Goal: Information Seeking & Learning: Learn about a topic

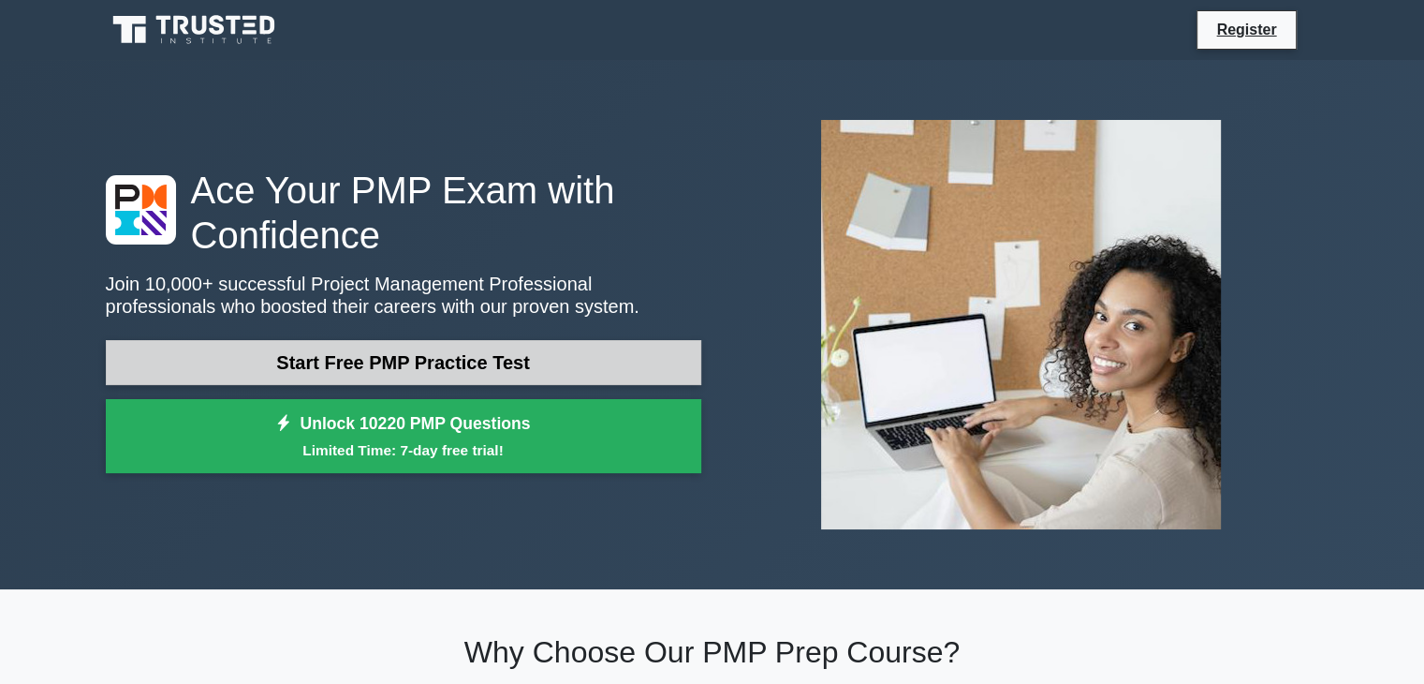
click at [521, 349] on link "Start Free PMP Practice Test" at bounding box center [404, 362] width 596 height 45
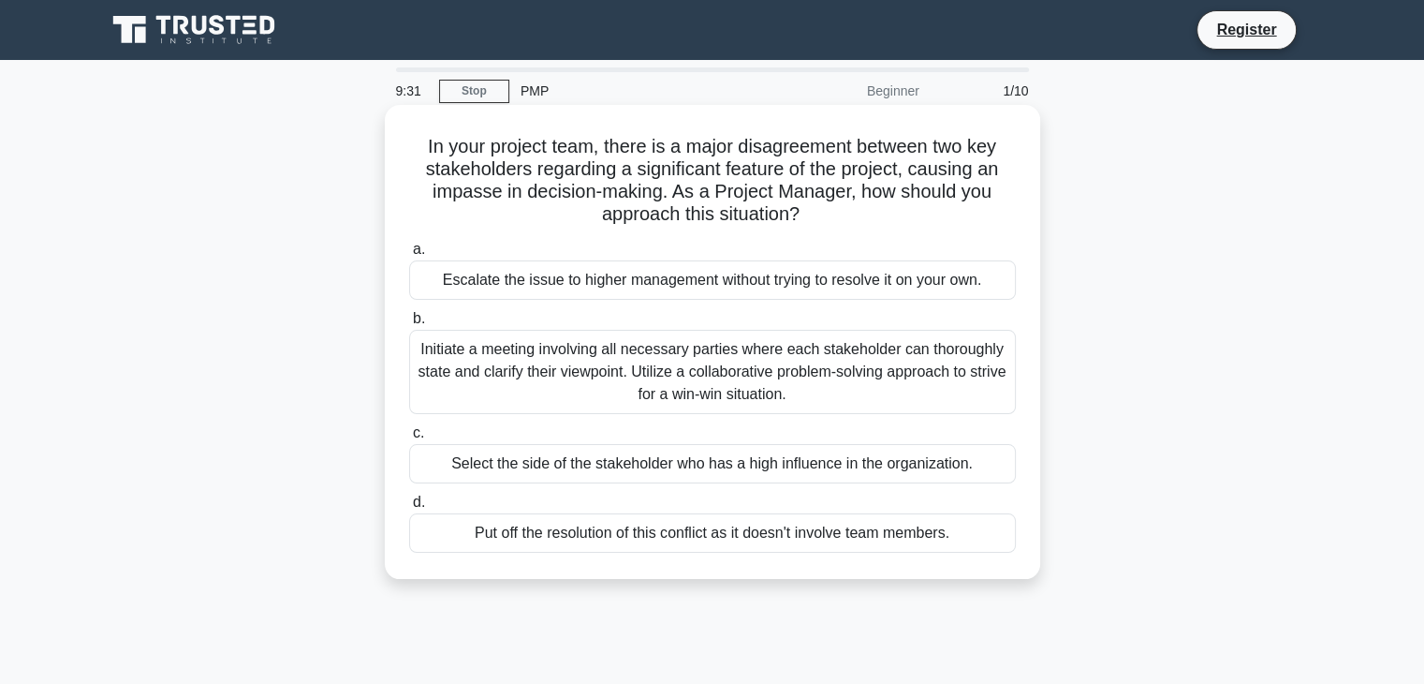
click at [938, 361] on div "Initiate a meeting involving all necessary parties where each stakeholder can t…" at bounding box center [712, 372] width 607 height 84
click at [409, 325] on input "b. Initiate a meeting involving all necessary parties where each stakeholder ca…" at bounding box center [409, 319] width 0 height 12
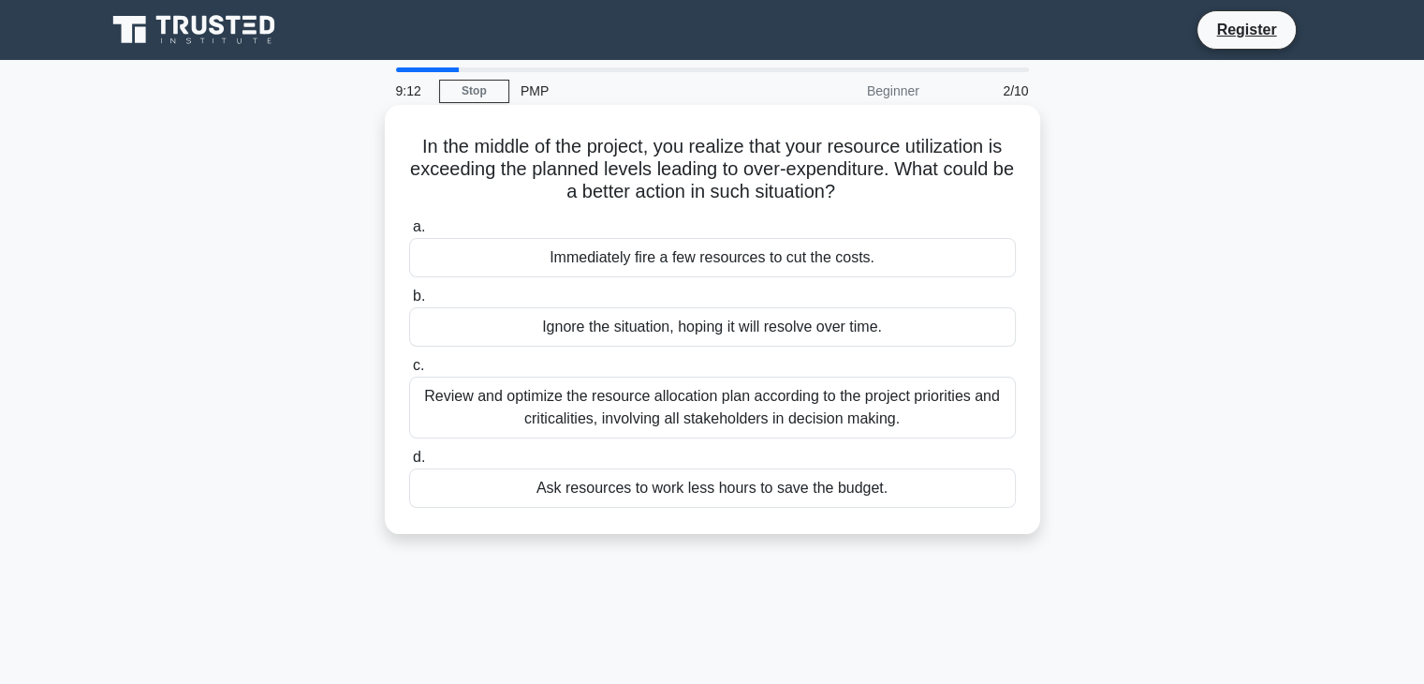
click at [948, 412] on div "Review and optimize the resource allocation plan according to the project prior…" at bounding box center [712, 407] width 607 height 62
click at [409, 372] on input "c. Review and optimize the resource allocation plan according to the project pr…" at bounding box center [409, 366] width 0 height 12
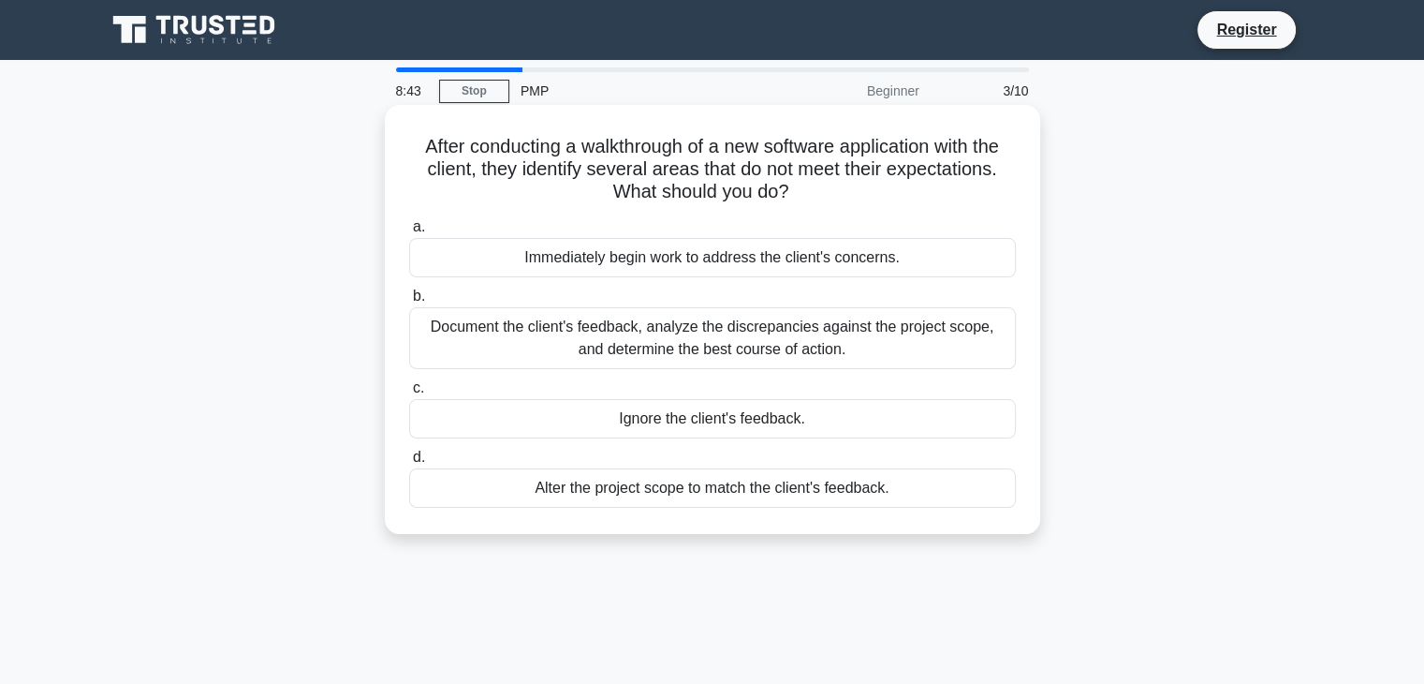
click at [956, 341] on div "Document the client's feedback, analyze the discrepancies against the project s…" at bounding box center [712, 338] width 607 height 62
click at [409, 302] on input "b. Document the client's feedback, analyze the discrepancies against the projec…" at bounding box center [409, 296] width 0 height 12
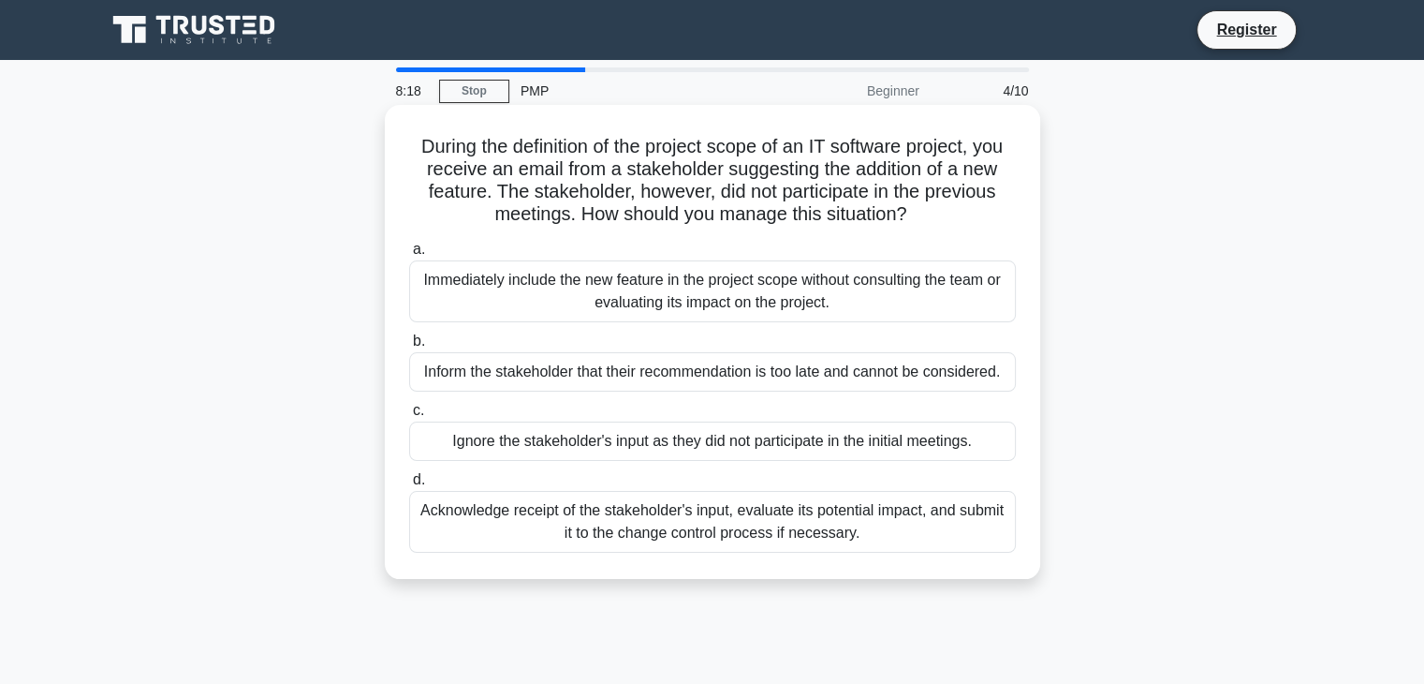
click at [951, 520] on div "Acknowledge receipt of the stakeholder's input, evaluate its potential impact, …" at bounding box center [712, 522] width 607 height 62
click at [409, 486] on input "d. Acknowledge receipt of the stakeholder's input, evaluate its potential impac…" at bounding box center [409, 480] width 0 height 12
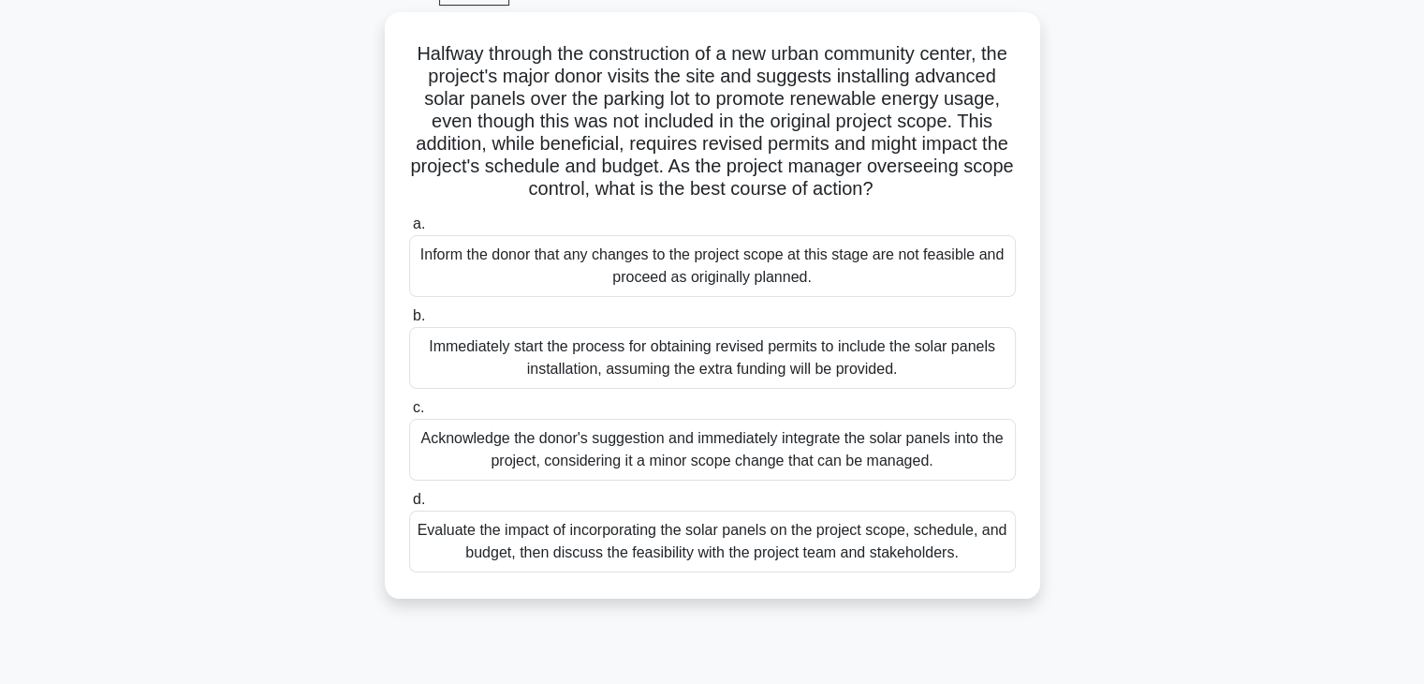
scroll to position [94, 0]
click at [768, 565] on div "Evaluate the impact of incorporating the solar panels on the project scope, sch…" at bounding box center [712, 540] width 607 height 62
click at [409, 505] on input "d. Evaluate the impact of incorporating the solar panels on the project scope, …" at bounding box center [409, 499] width 0 height 12
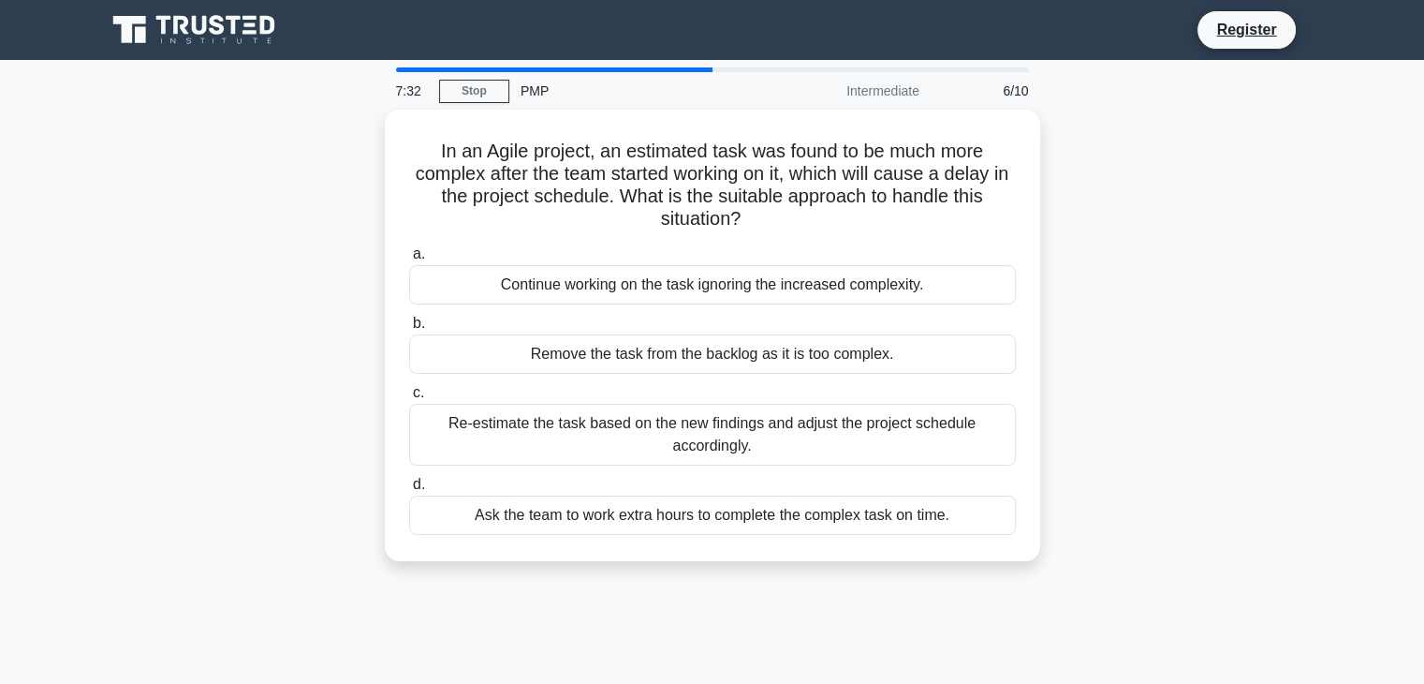
scroll to position [0, 0]
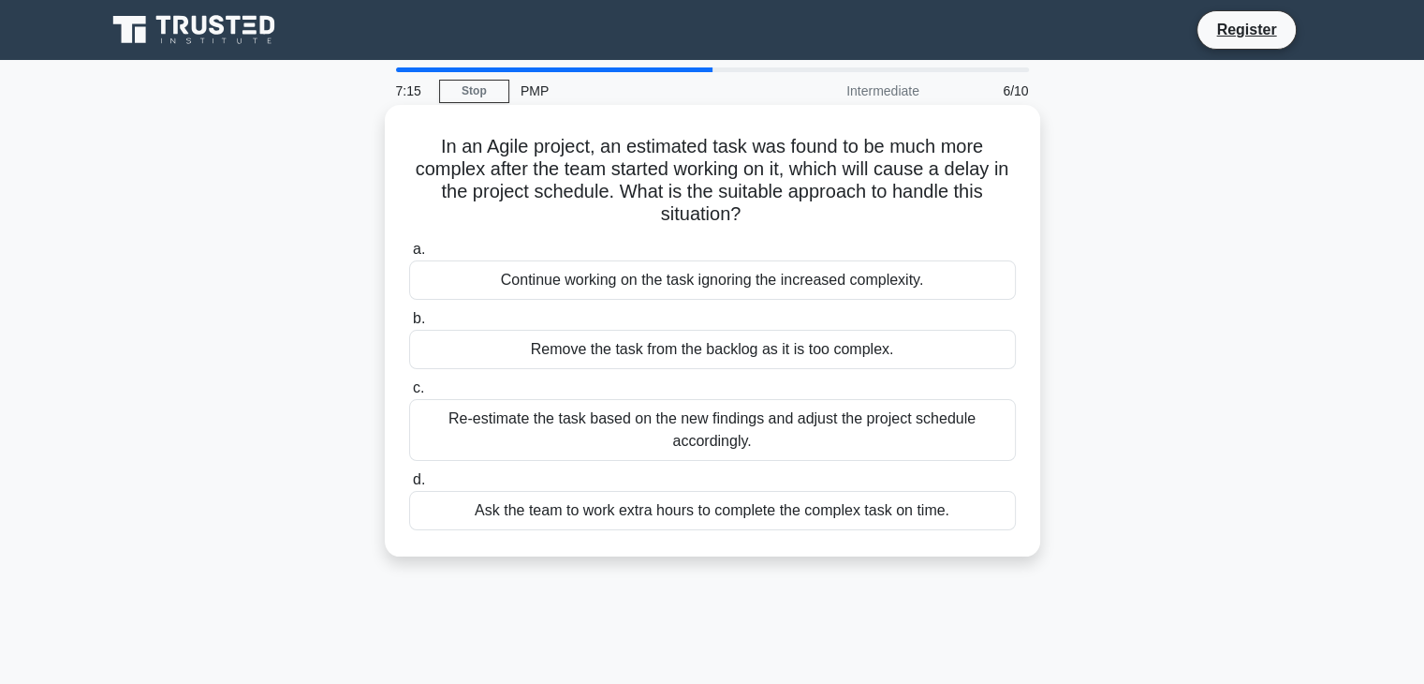
click at [888, 426] on div "Re-estimate the task based on the new findings and adjust the project schedule …" at bounding box center [712, 430] width 607 height 62
click at [409, 394] on input "c. Re-estimate the task based on the new findings and adjust the project schedu…" at bounding box center [409, 388] width 0 height 12
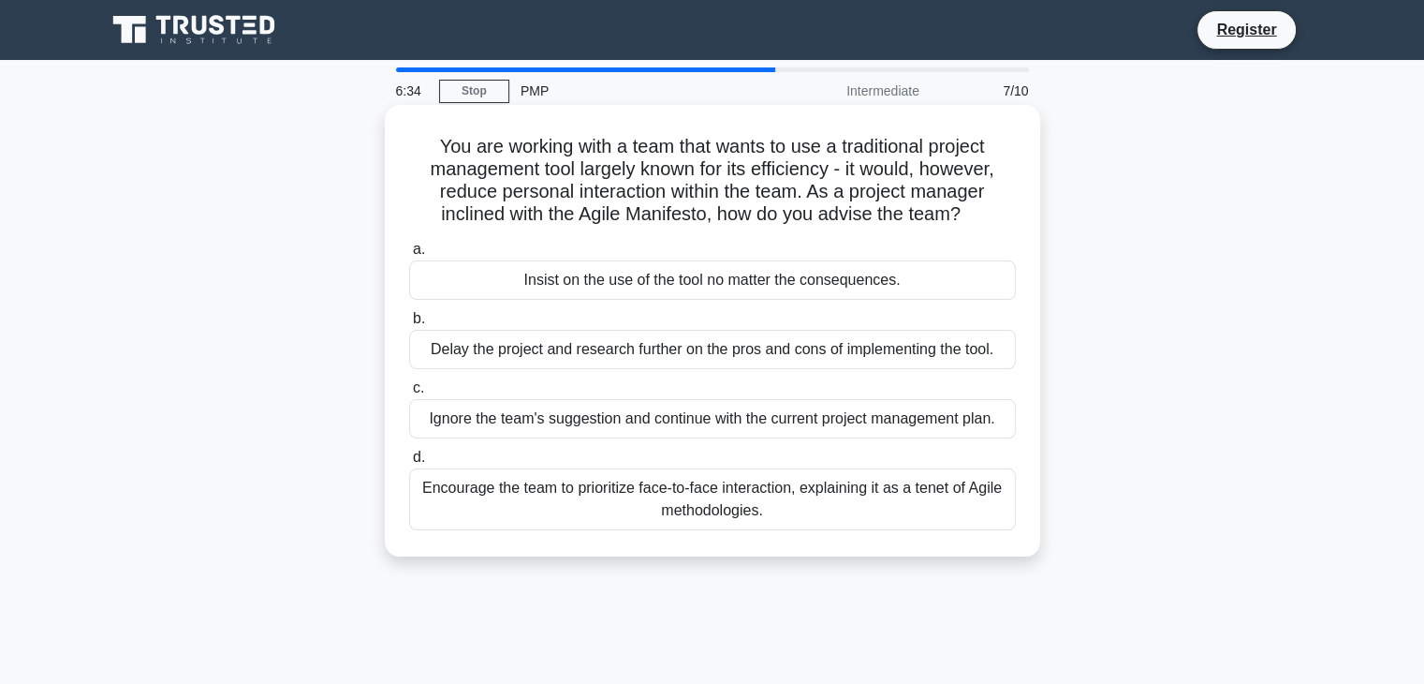
click at [906, 518] on div "Encourage the team to prioritize face-to-face interaction, explaining it as a t…" at bounding box center [712, 499] width 607 height 62
click at [409, 464] on input "d. Encourage the team to prioritize face-to-face interaction, explaining it as …" at bounding box center [409, 457] width 0 height 12
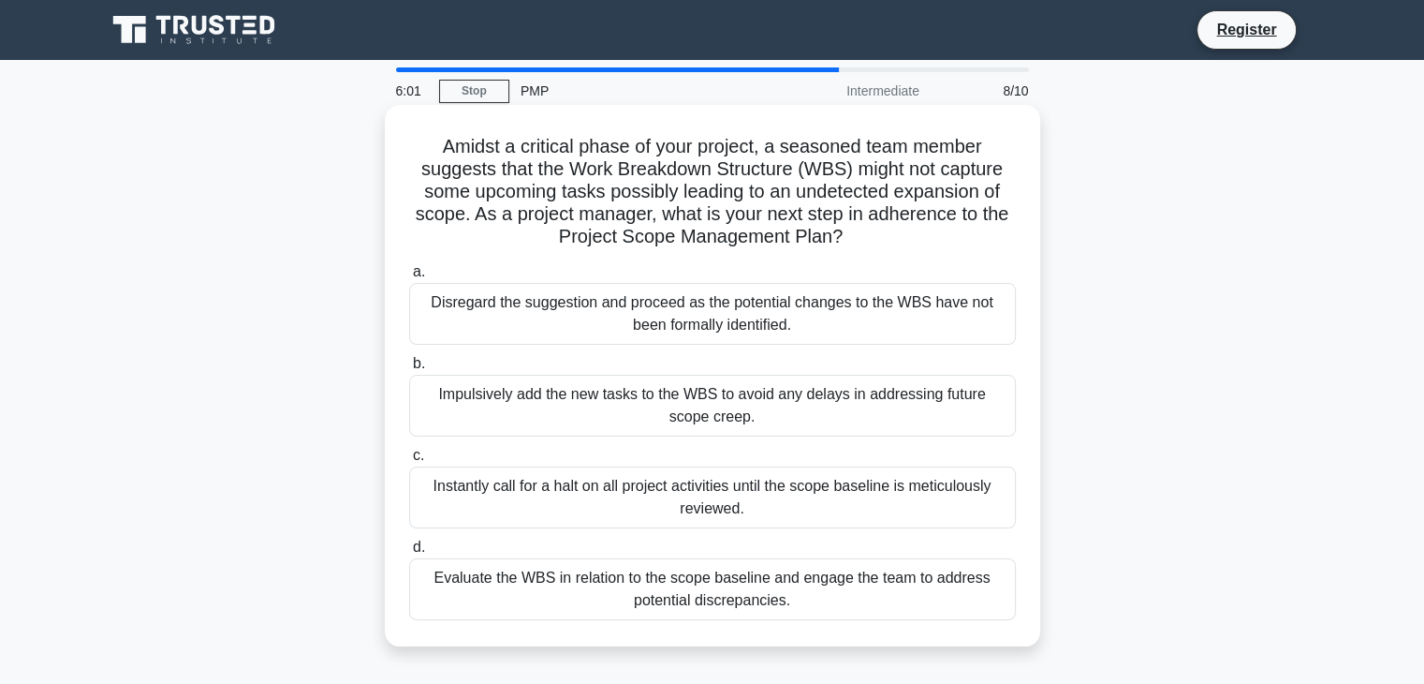
click at [788, 594] on div "Evaluate the WBS in relation to the scope baseline and engage the team to addre…" at bounding box center [712, 589] width 607 height 62
click at [409, 553] on input "d. Evaluate the WBS in relation to the scope baseline and engage the team to ad…" at bounding box center [409, 547] width 0 height 12
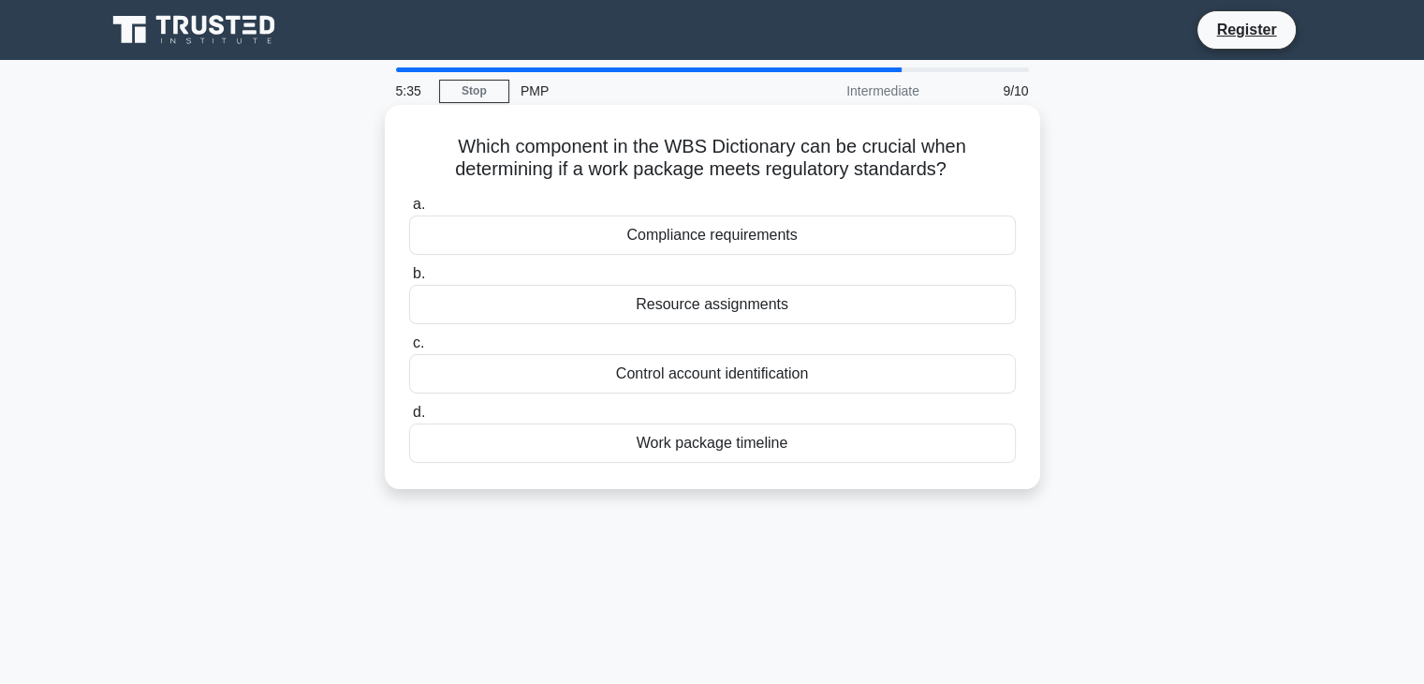
click at [721, 239] on div "Compliance requirements" at bounding box center [712, 234] width 607 height 39
click at [409, 211] on input "a. Compliance requirements" at bounding box center [409, 205] width 0 height 12
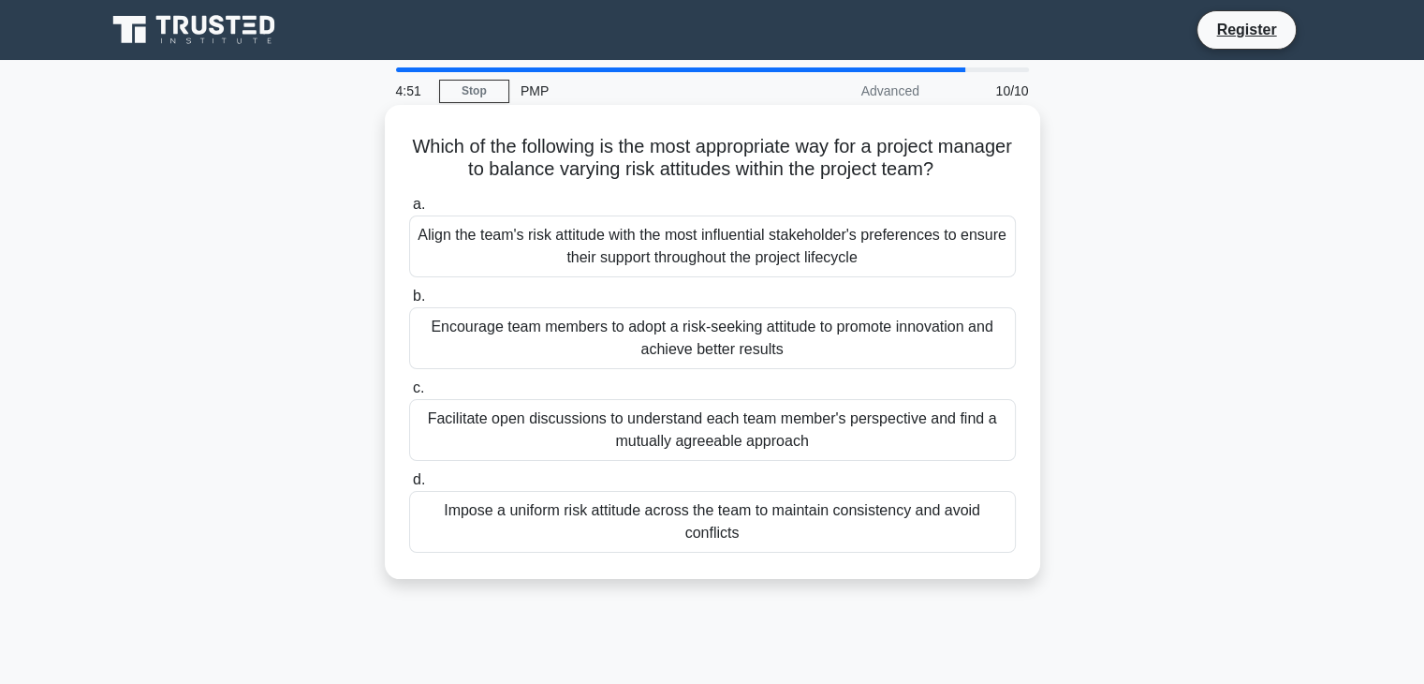
click at [942, 432] on div "Facilitate open discussions to understand each team member's perspective and fi…" at bounding box center [712, 430] width 607 height 62
click at [409, 394] on input "c. Facilitate open discussions to understand each team member's perspective and…" at bounding box center [409, 388] width 0 height 12
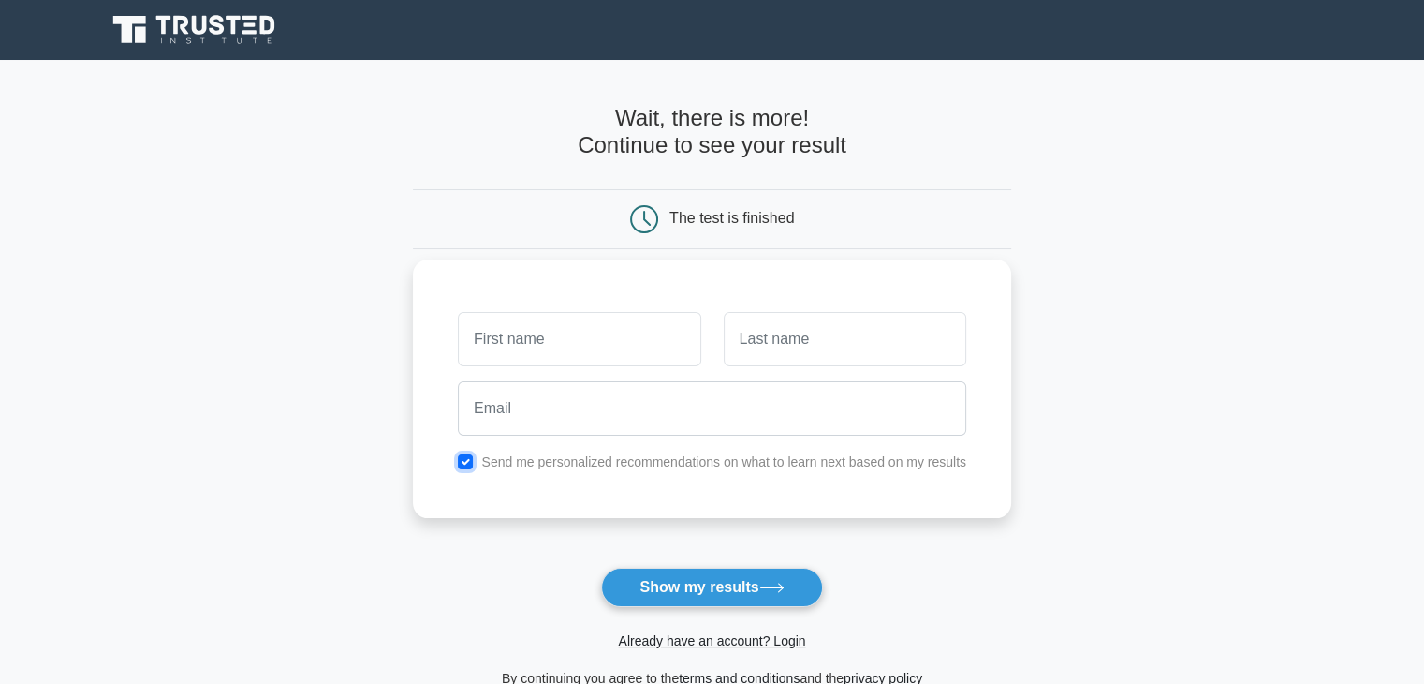
click at [472, 465] on input "checkbox" at bounding box center [465, 461] width 15 height 15
checkbox input "false"
click at [617, 582] on button "Show my results" at bounding box center [711, 586] width 221 height 39
type input "Rakesh"
type input "Kumar"
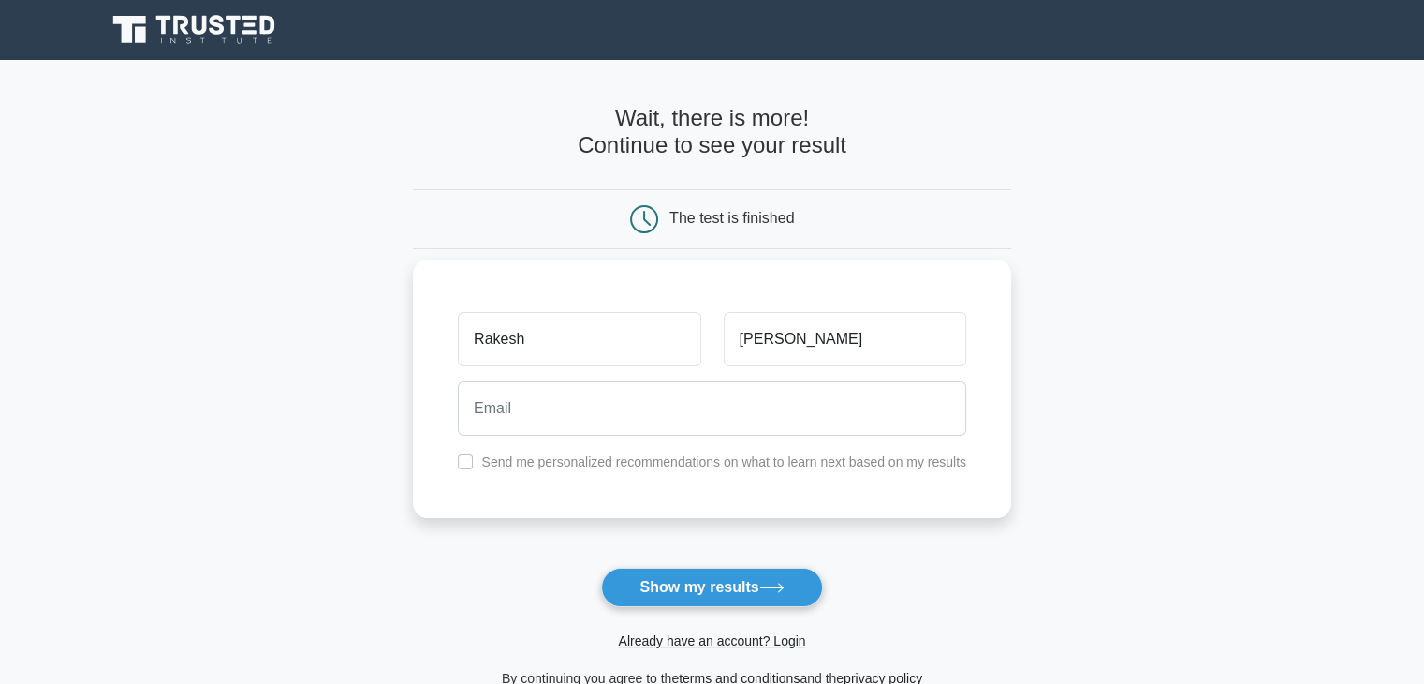
click at [668, 492] on div "Rakesh Kumar Send me personalized recommendations on what to learn next based o…" at bounding box center [712, 388] width 598 height 258
click at [676, 586] on button "Show my results" at bounding box center [711, 586] width 221 height 39
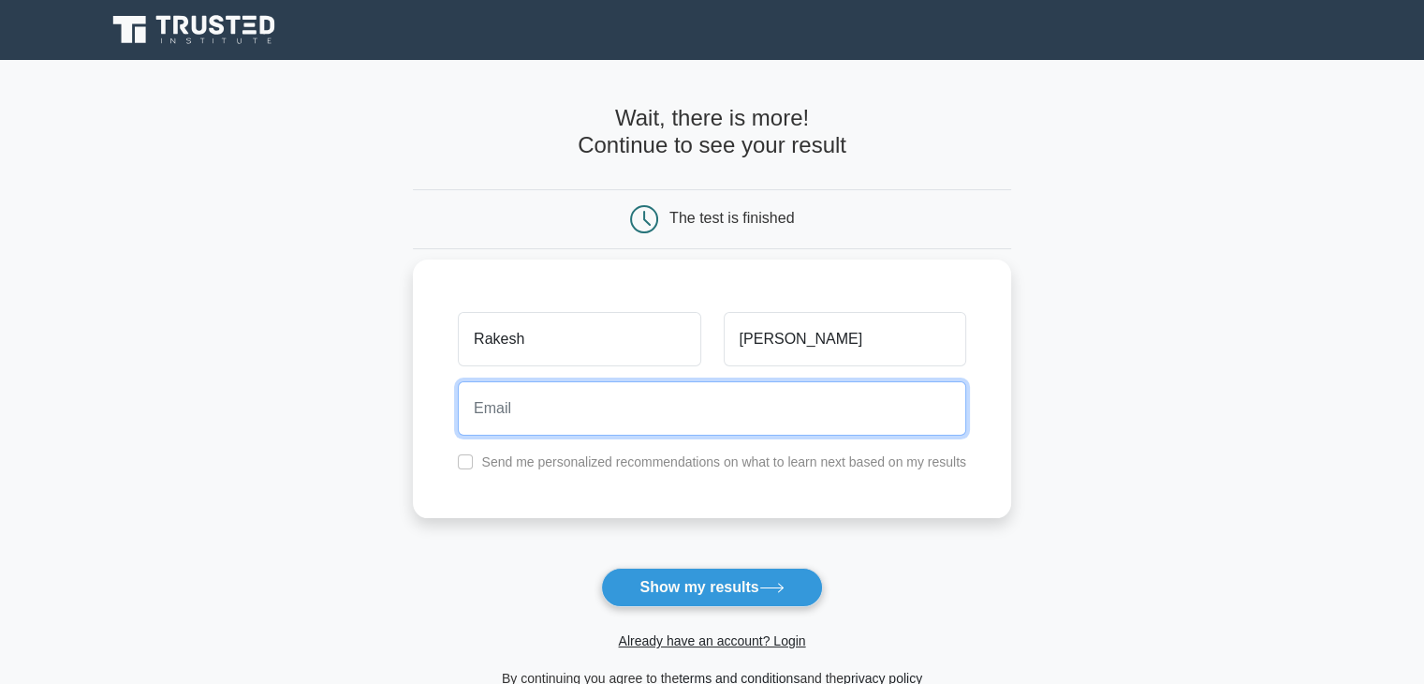
click at [704, 394] on input "email" at bounding box center [712, 408] width 508 height 54
type input "badboyrake@gmail.com"
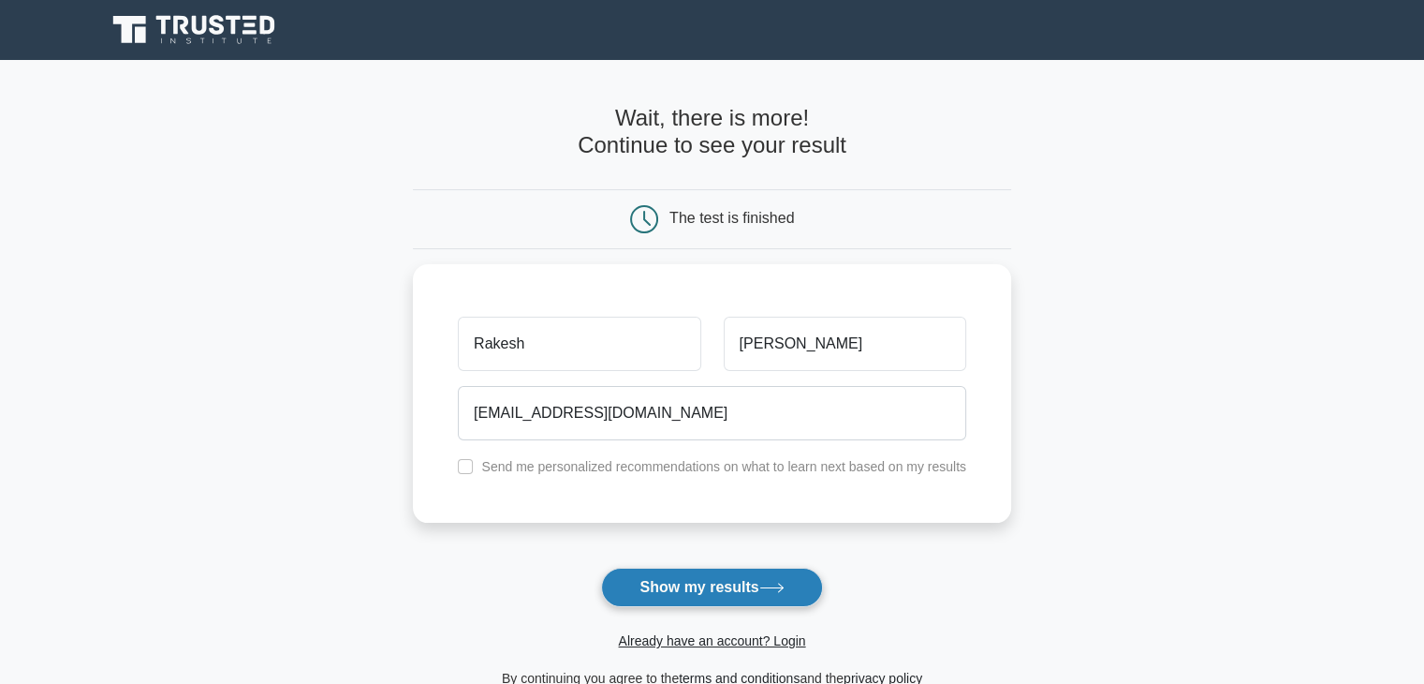
click at [715, 595] on button "Show my results" at bounding box center [711, 586] width 221 height 39
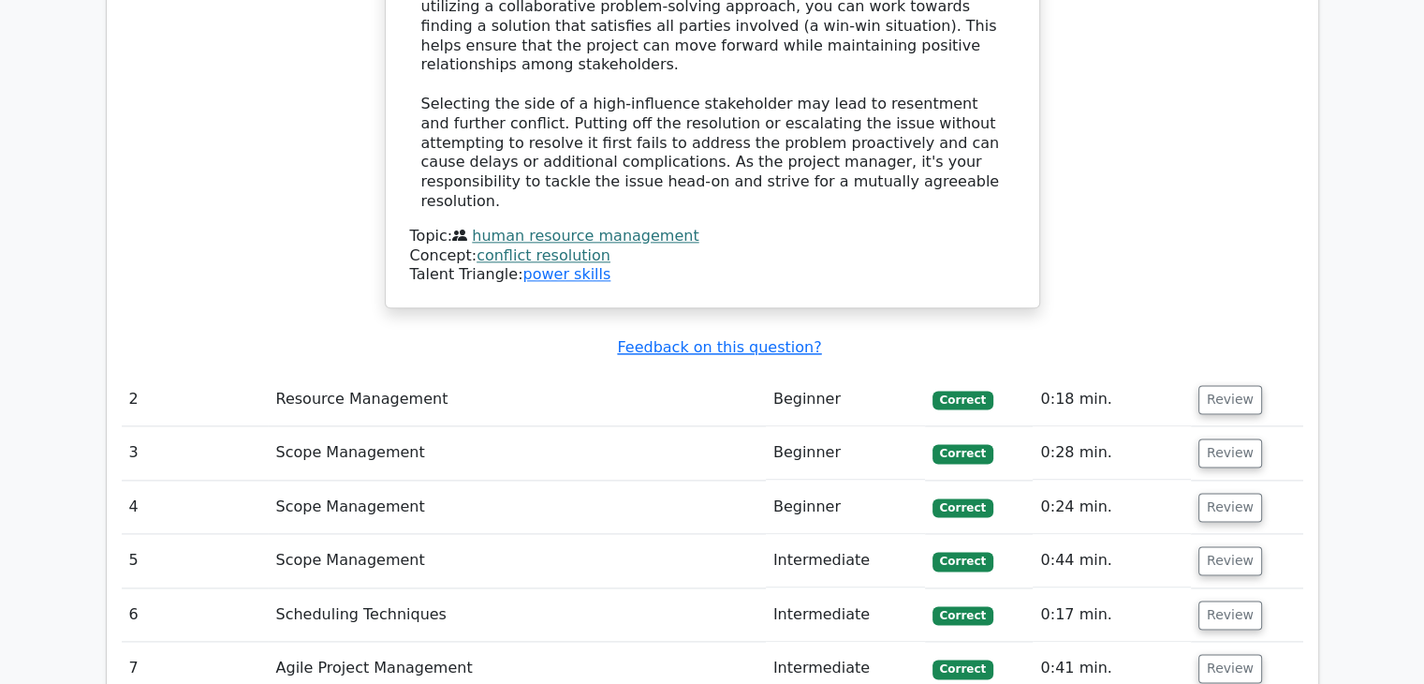
scroll to position [2341, 0]
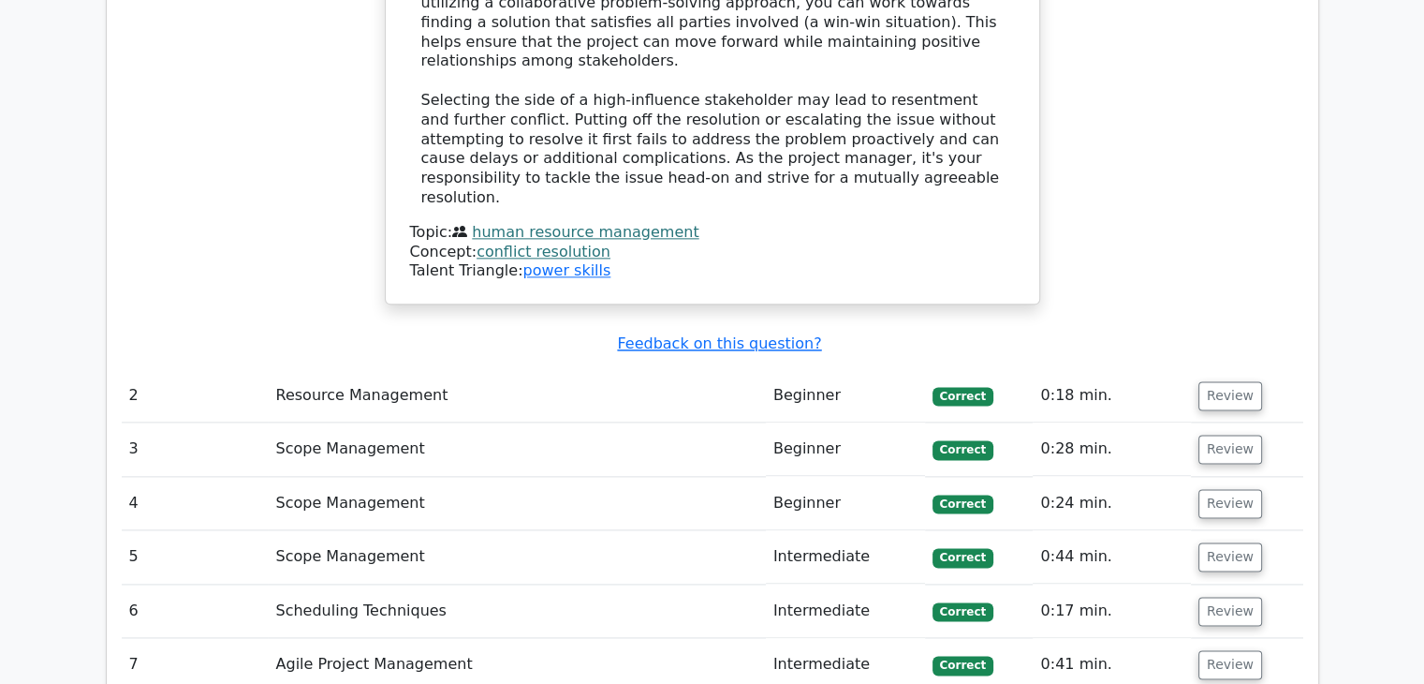
click at [538, 369] on td "Resource Management" at bounding box center [516, 395] width 497 height 53
drag, startPoint x: 1233, startPoint y: 209, endPoint x: 1214, endPoint y: 224, distance: 24.7
click at [1233, 369] on td "Review" at bounding box center [1247, 395] width 112 height 53
click at [1214, 381] on button "Review" at bounding box center [1231, 395] width 64 height 29
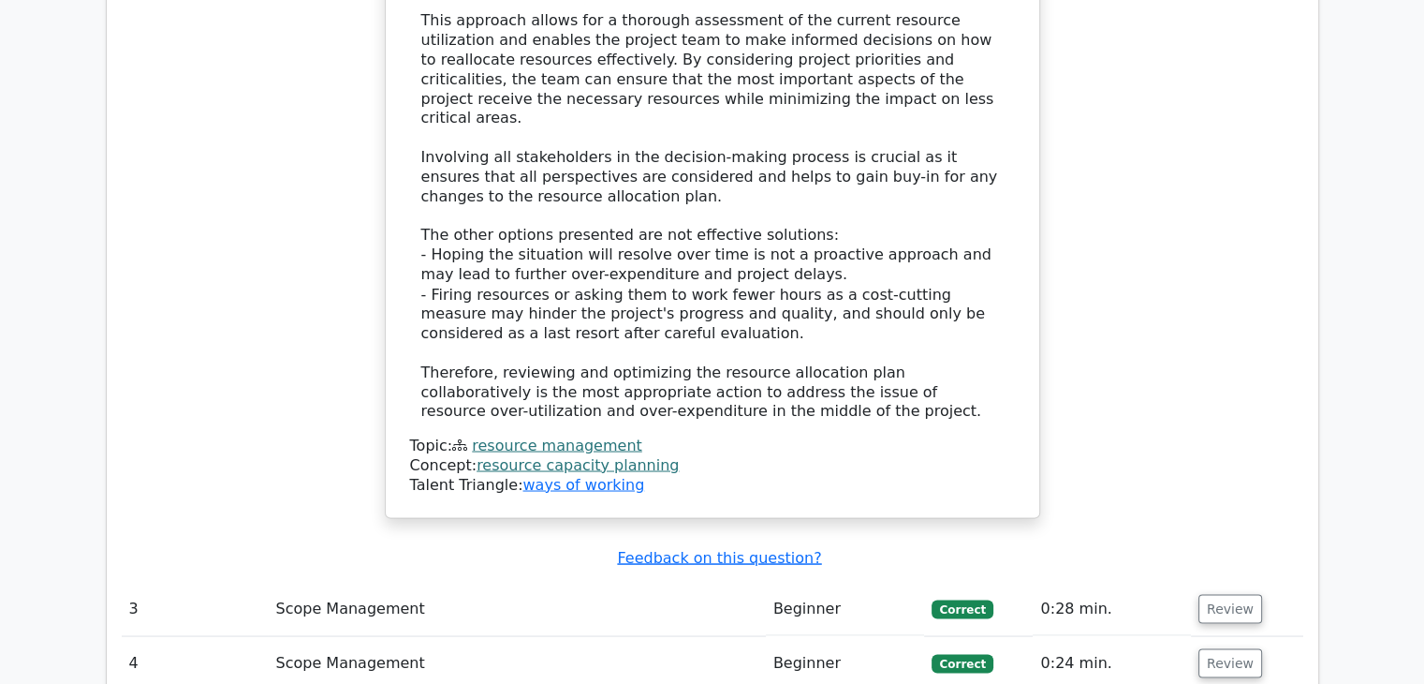
scroll to position [3746, 0]
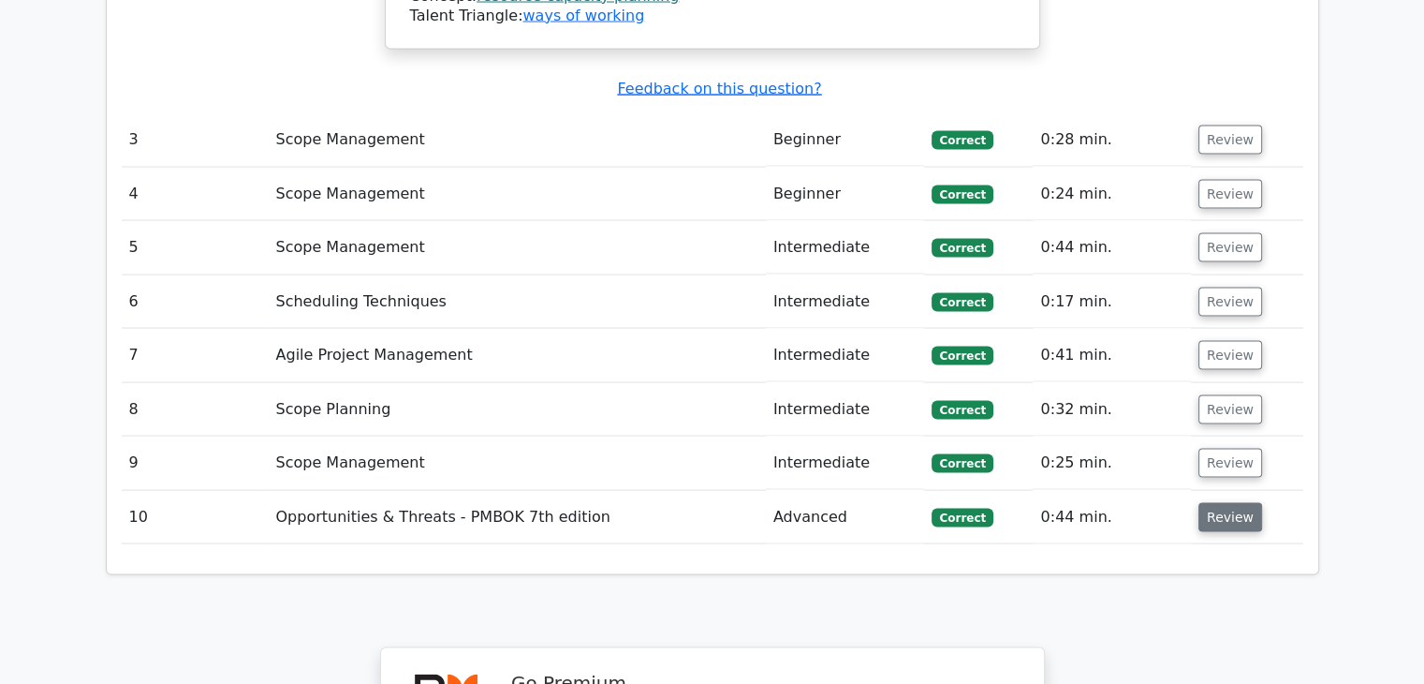
click at [1226, 503] on button "Review" at bounding box center [1231, 517] width 64 height 29
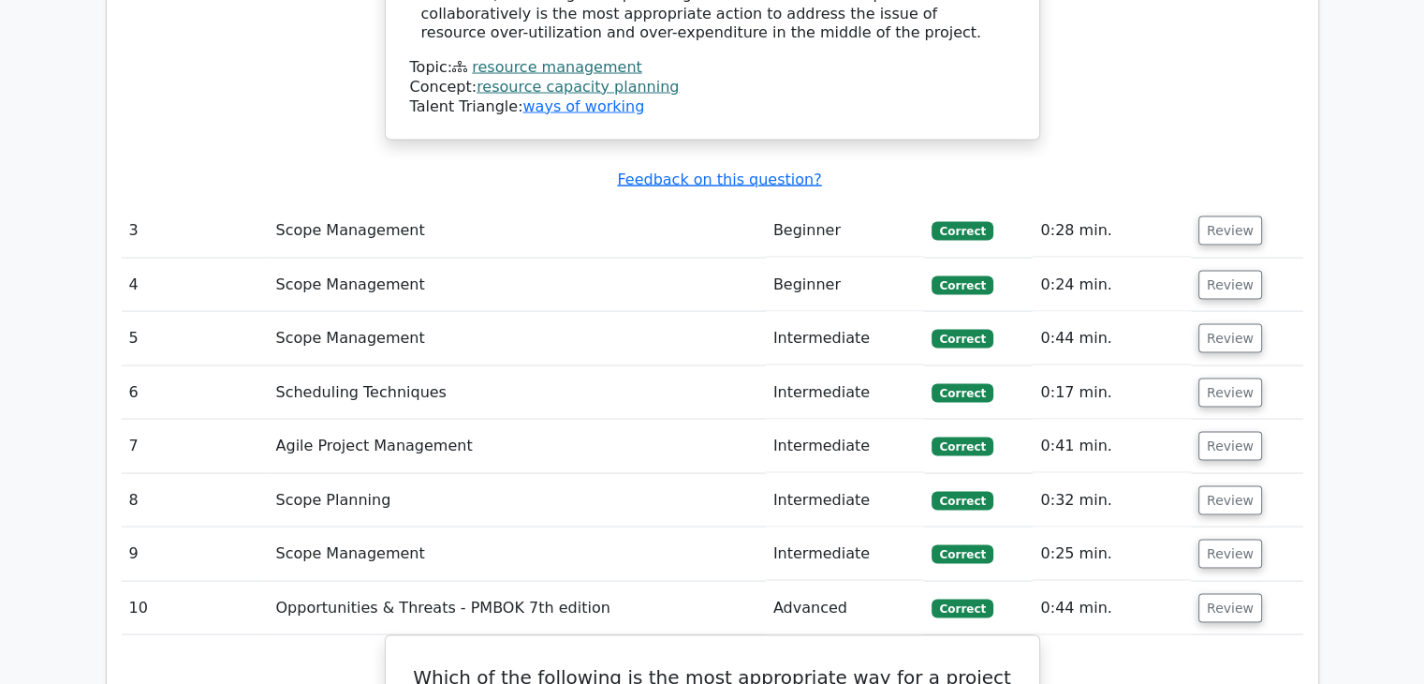
scroll to position [3559, 0]
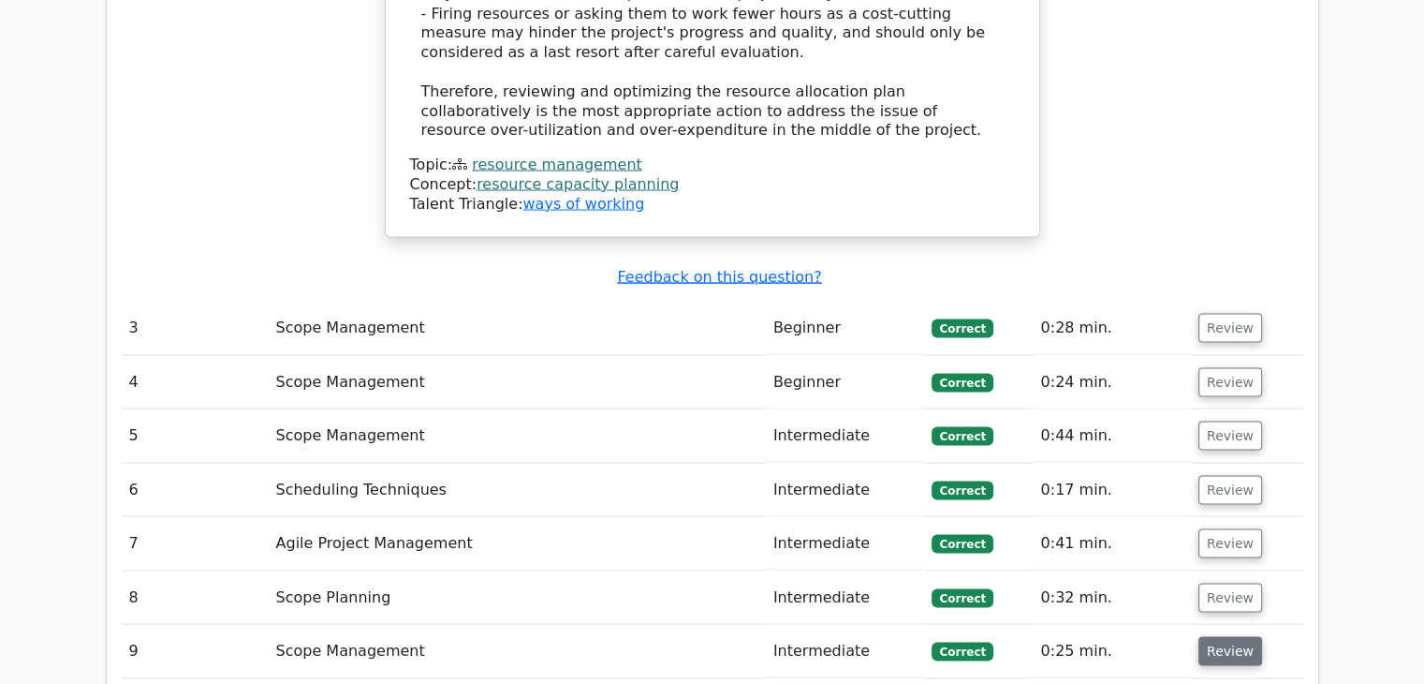
click at [1216, 636] on button "Review" at bounding box center [1231, 650] width 64 height 29
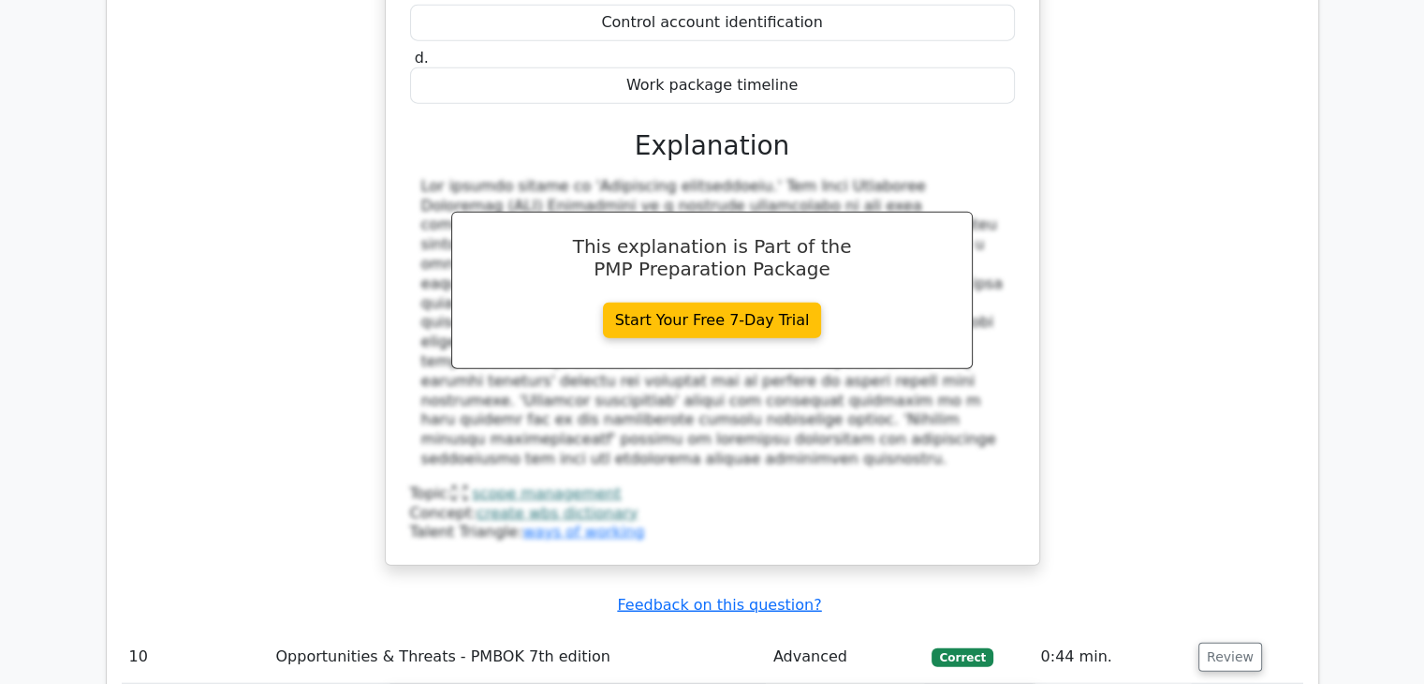
scroll to position [4495, 0]
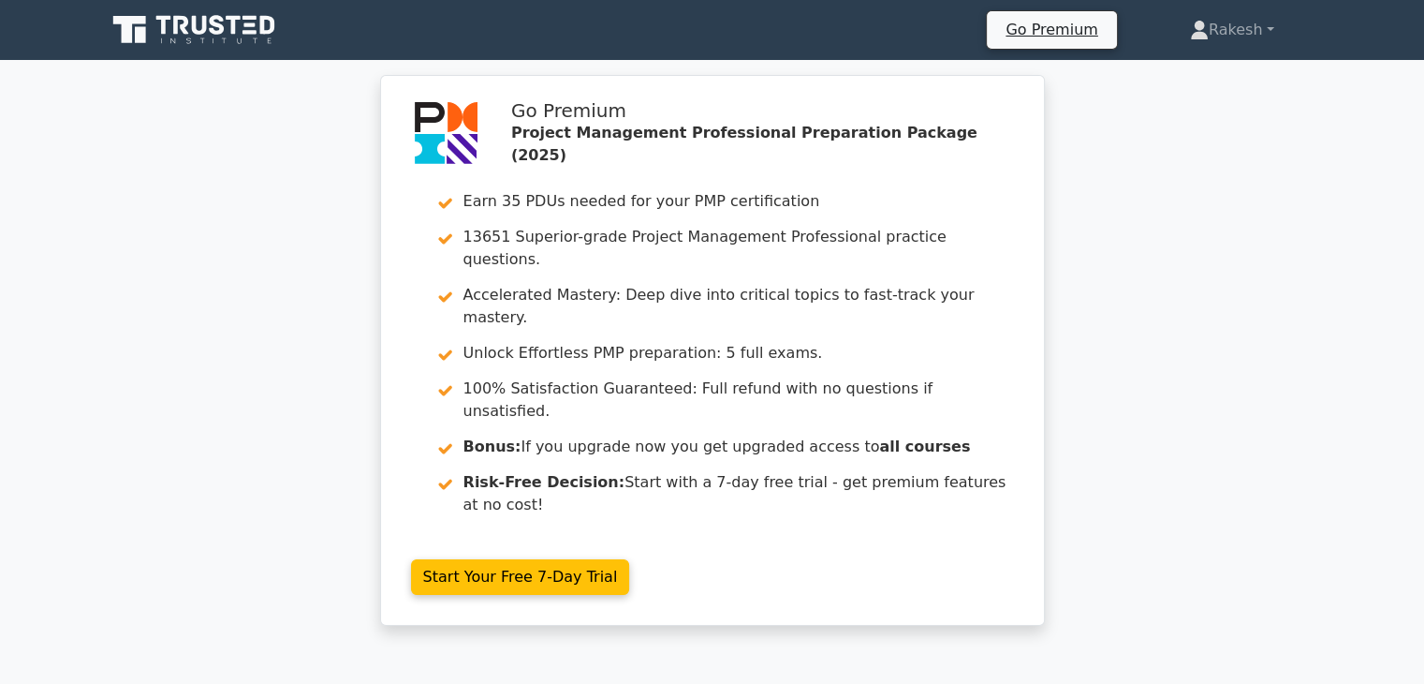
click at [184, 23] on icon at bounding box center [180, 25] width 15 height 19
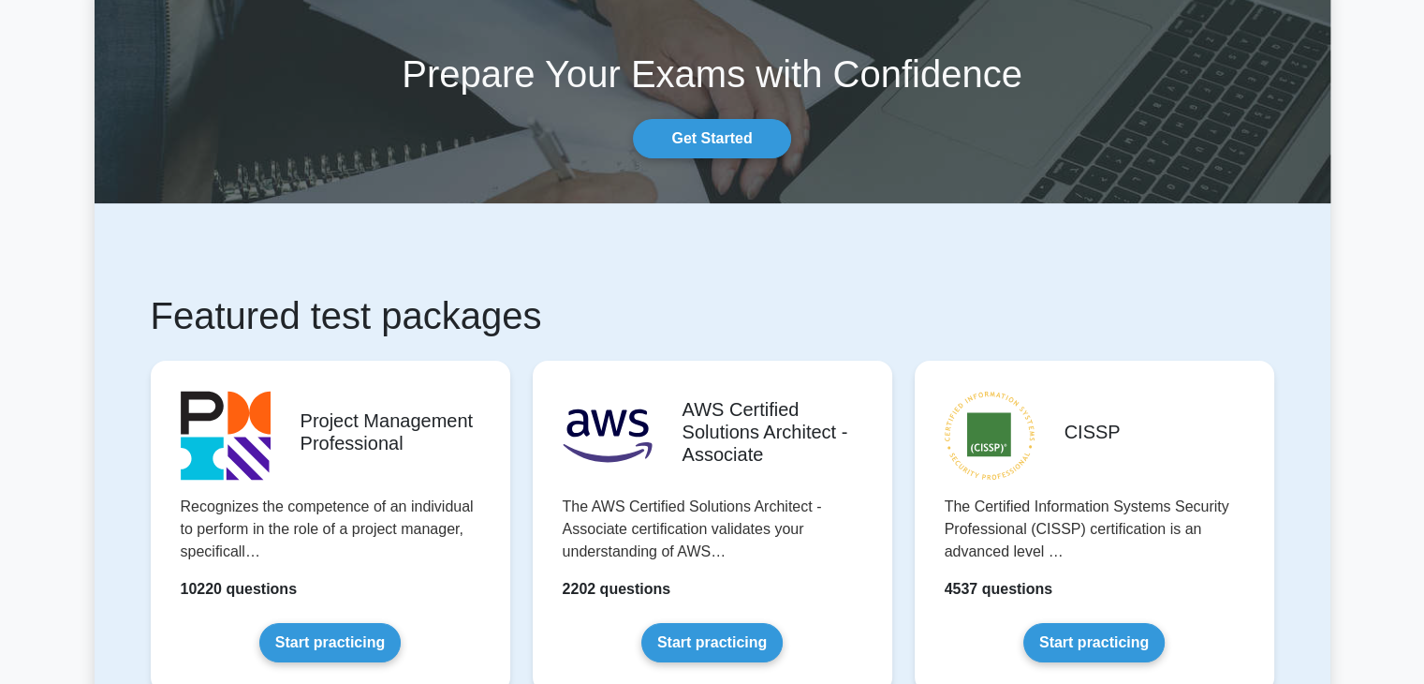
scroll to position [281, 0]
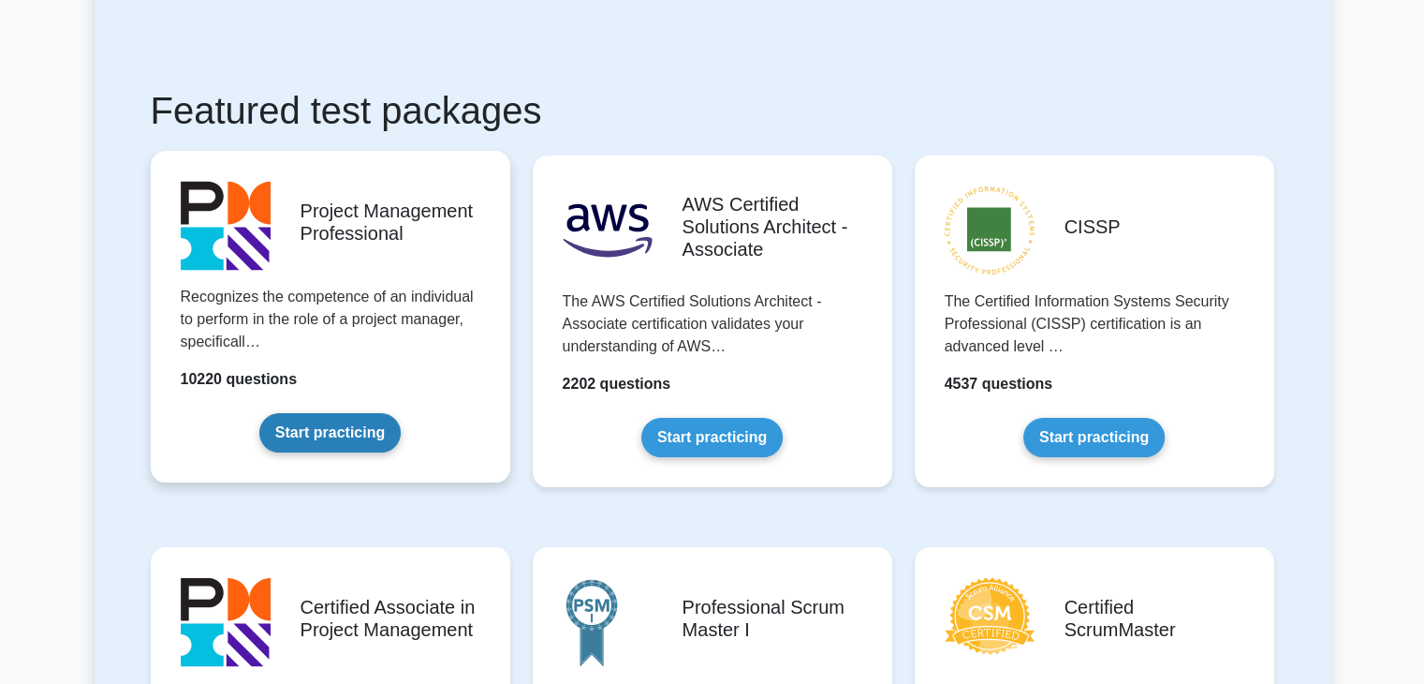
click at [358, 439] on link "Start practicing" at bounding box center [329, 432] width 141 height 39
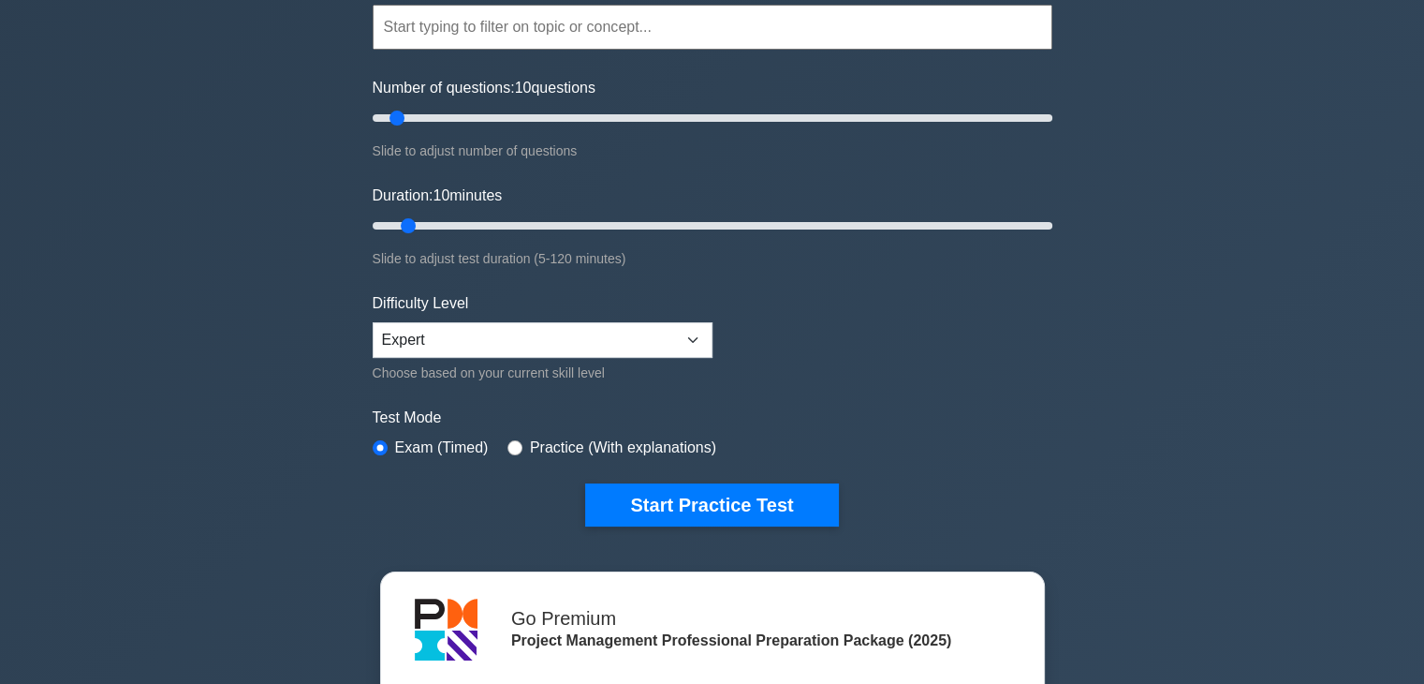
scroll to position [187, 0]
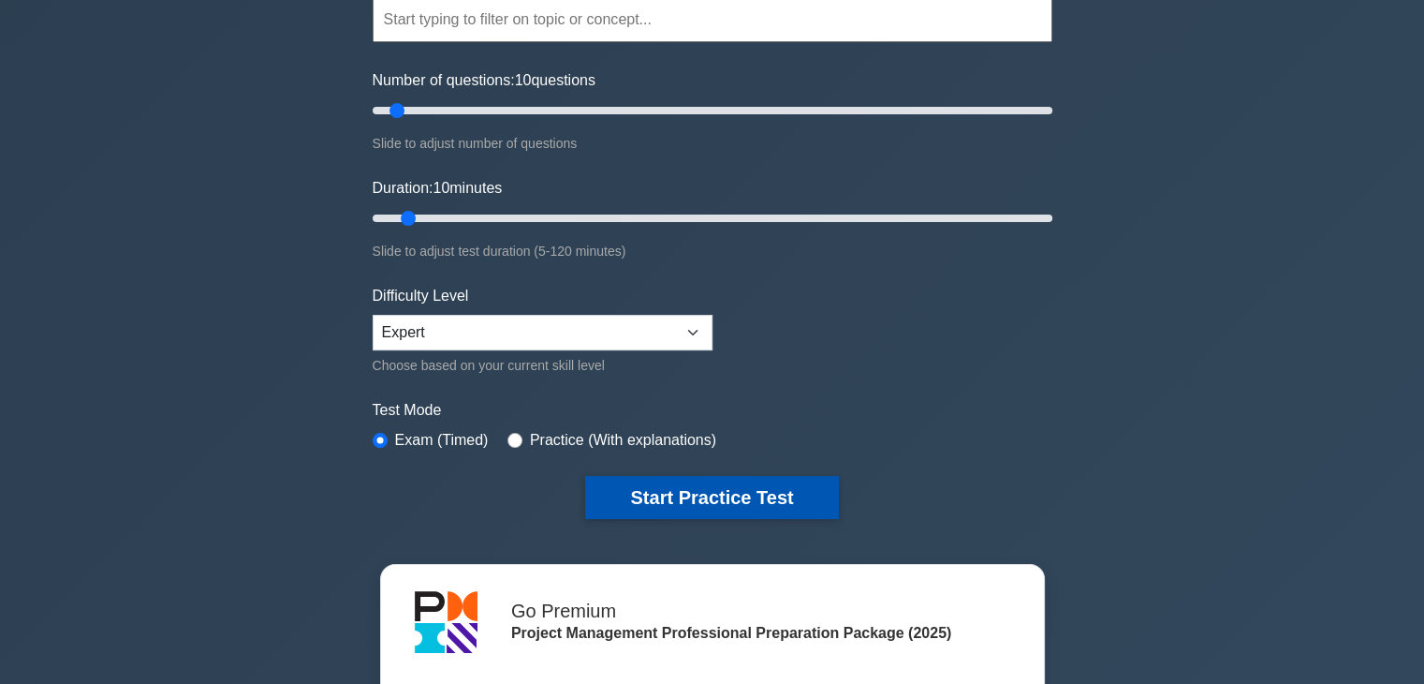
click at [729, 511] on button "Start Practice Test" at bounding box center [711, 497] width 253 height 43
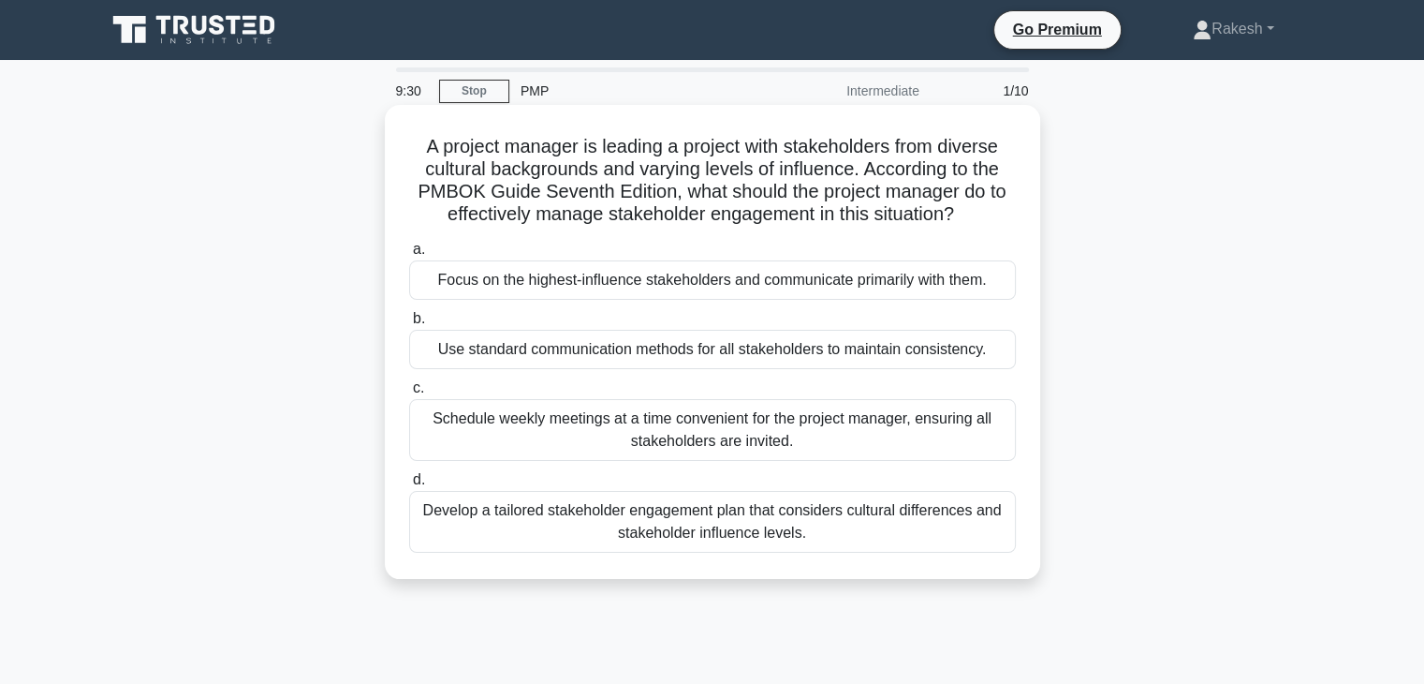
click at [778, 533] on div "Develop a tailored stakeholder engagement plan that considers cultural differen…" at bounding box center [712, 522] width 607 height 62
click at [409, 486] on input "d. Develop a tailored stakeholder engagement plan that considers cultural diffe…" at bounding box center [409, 480] width 0 height 12
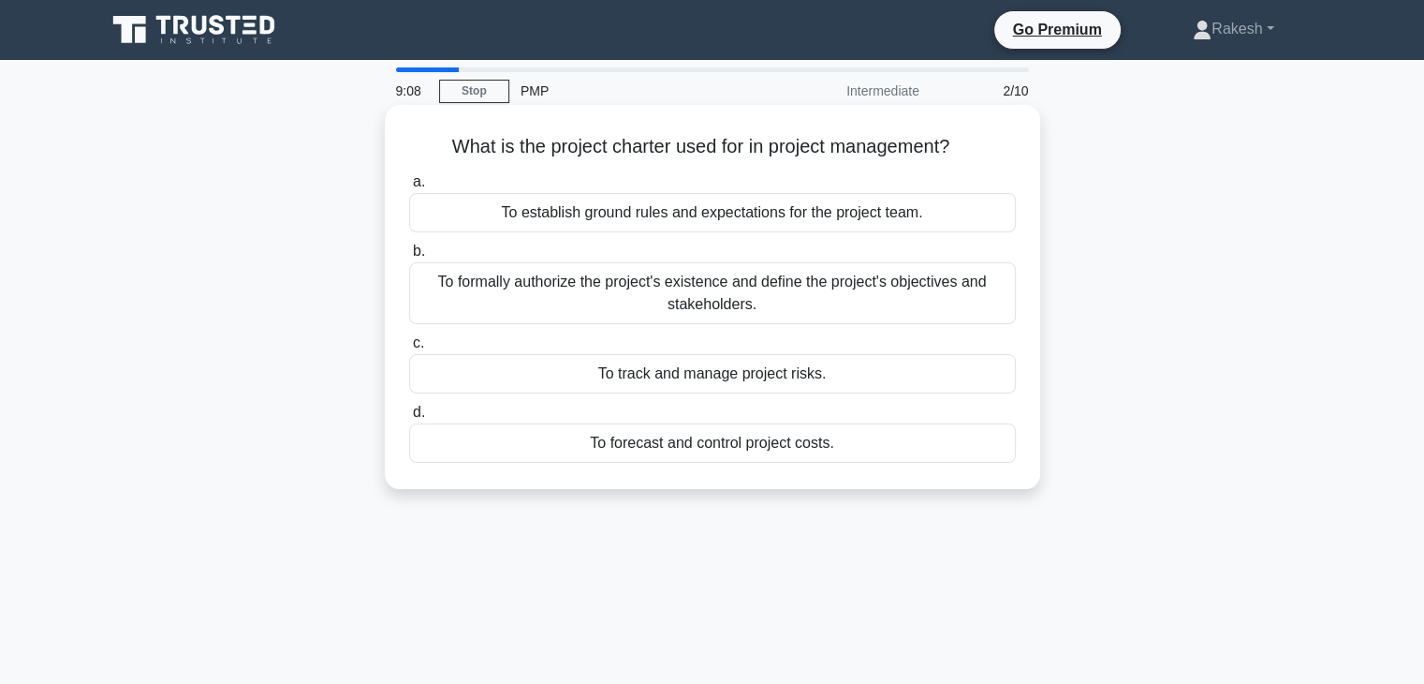
click at [947, 297] on div "To formally authorize the project's existence and define the project's objectiv…" at bounding box center [712, 293] width 607 height 62
click at [409, 258] on input "b. To formally authorize the project's existence and define the project's objec…" at bounding box center [409, 251] width 0 height 12
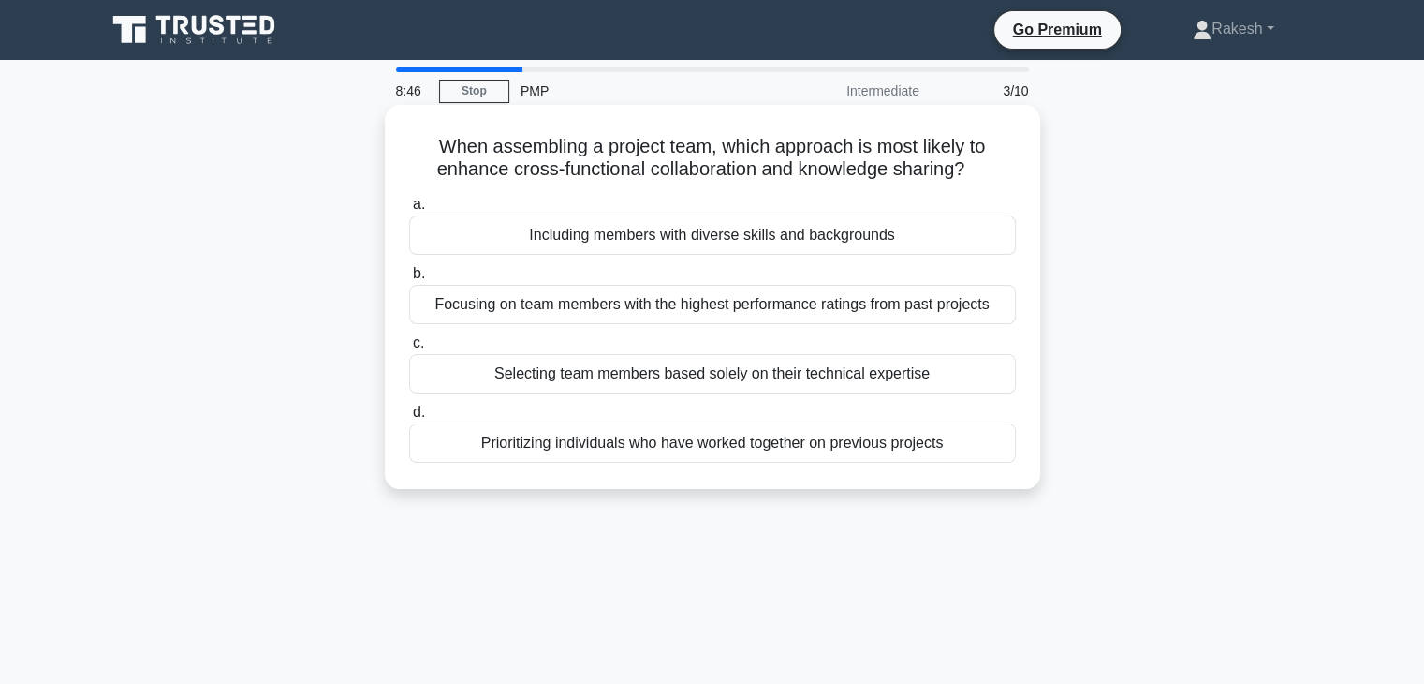
click at [930, 231] on div "Including members with diverse skills and backgrounds" at bounding box center [712, 234] width 607 height 39
click at [409, 211] on input "a. Including members with diverse skills and backgrounds" at bounding box center [409, 205] width 0 height 12
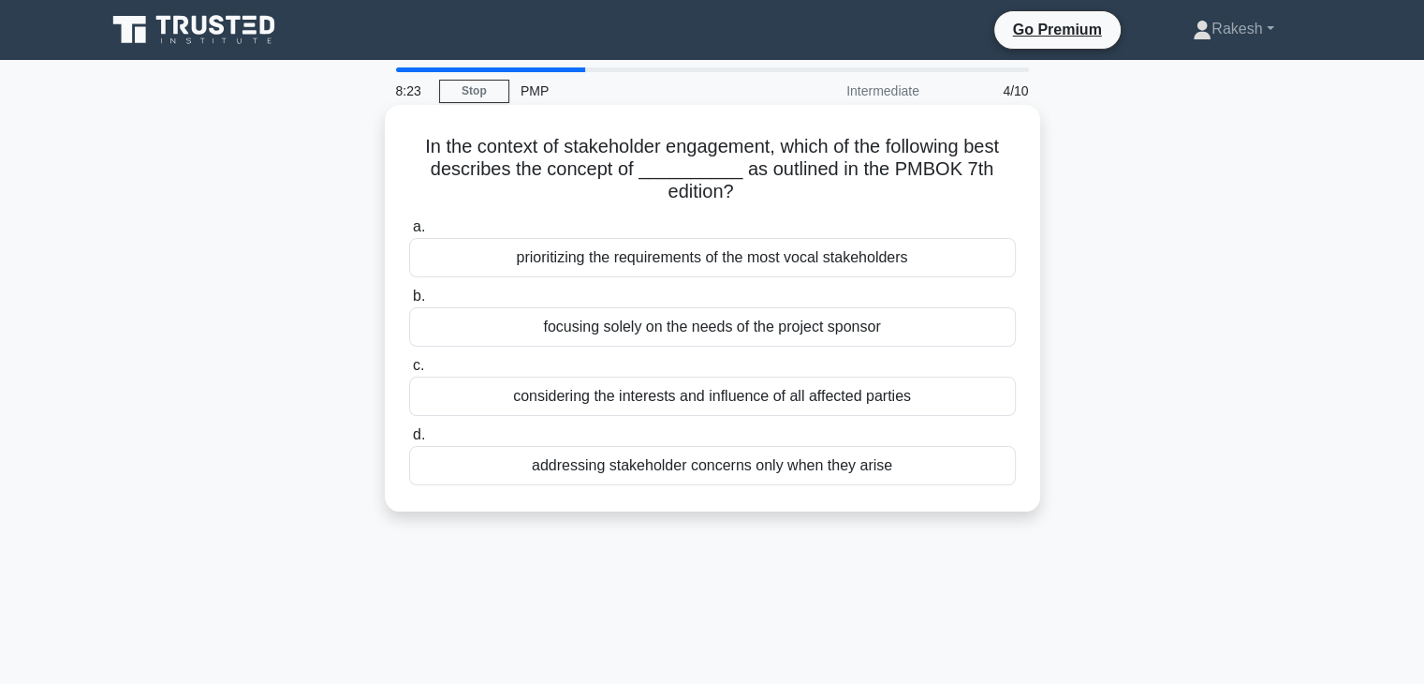
click at [944, 395] on div "considering the interests and influence of all affected parties" at bounding box center [712, 395] width 607 height 39
click at [409, 372] on input "c. considering the interests and influence of all affected parties" at bounding box center [409, 366] width 0 height 12
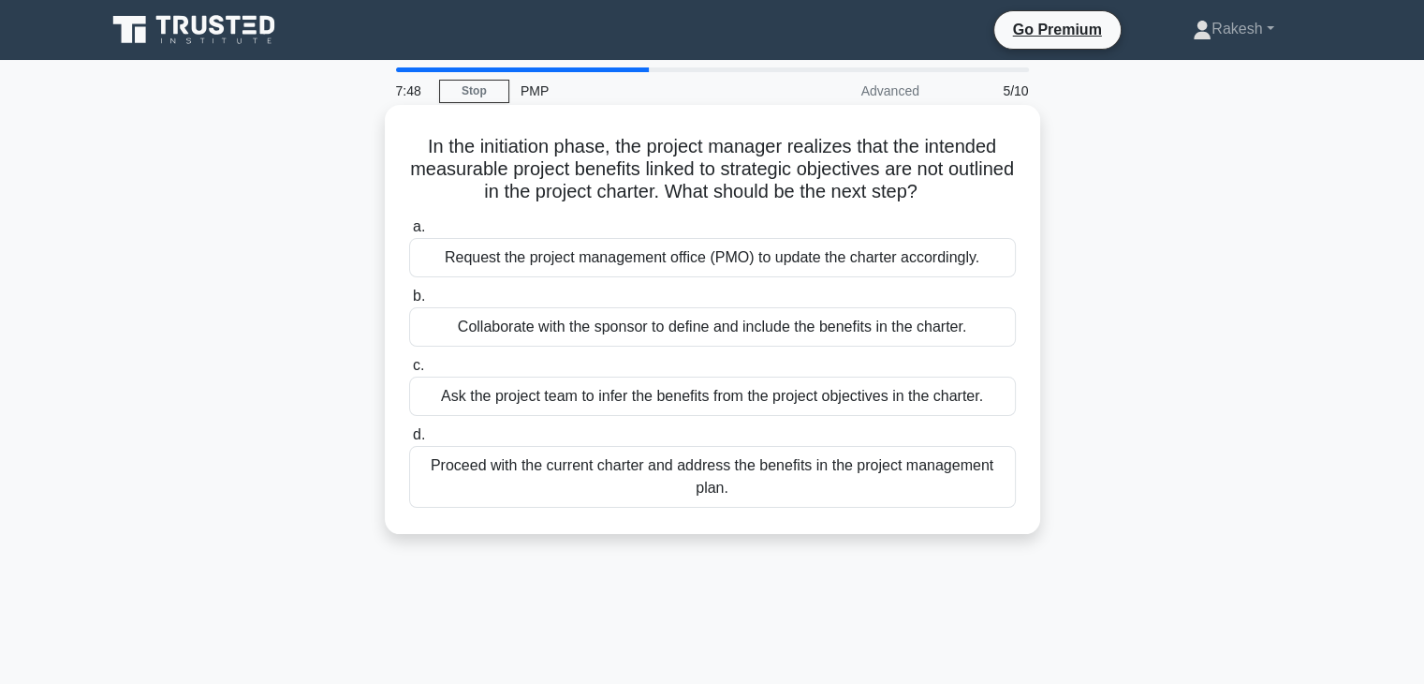
click at [939, 332] on div "Collaborate with the sponsor to define and include the benefits in the charter." at bounding box center [712, 326] width 607 height 39
click at [409, 302] on input "b. Collaborate with the sponsor to define and include the benefits in the chart…" at bounding box center [409, 296] width 0 height 12
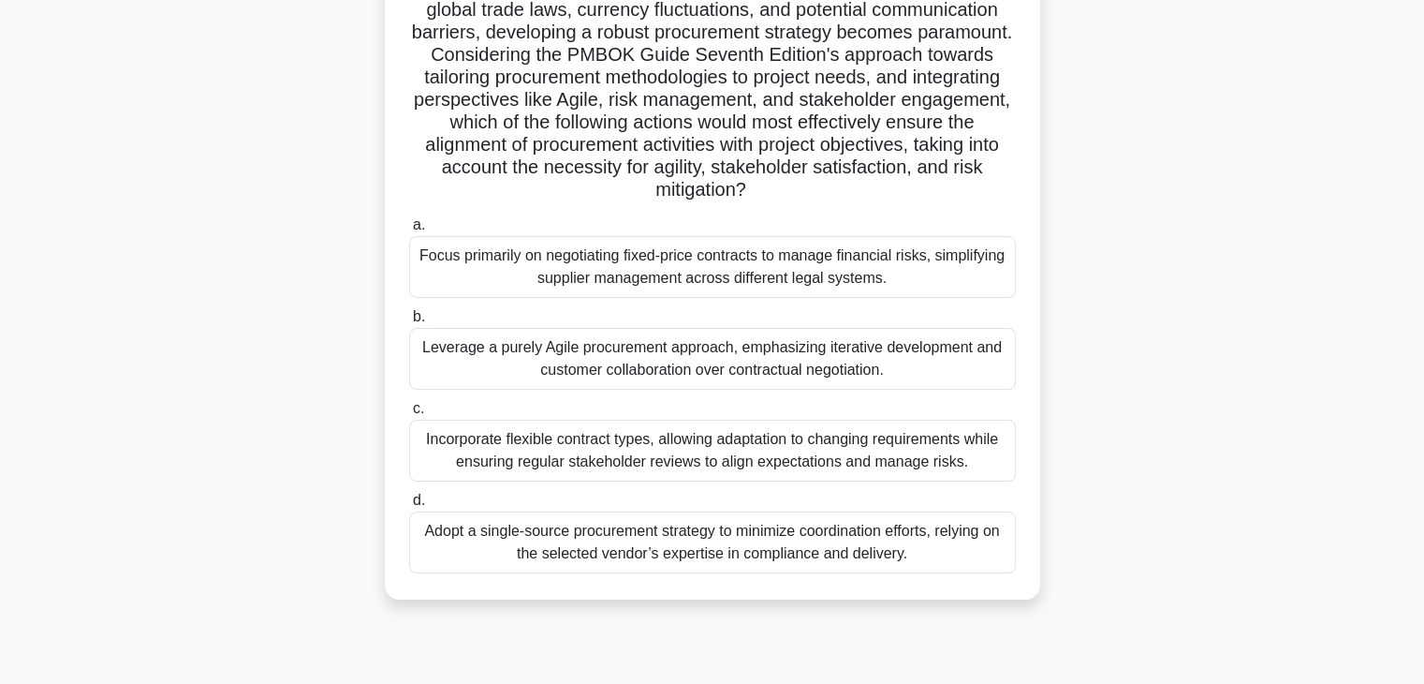
scroll to position [281, 0]
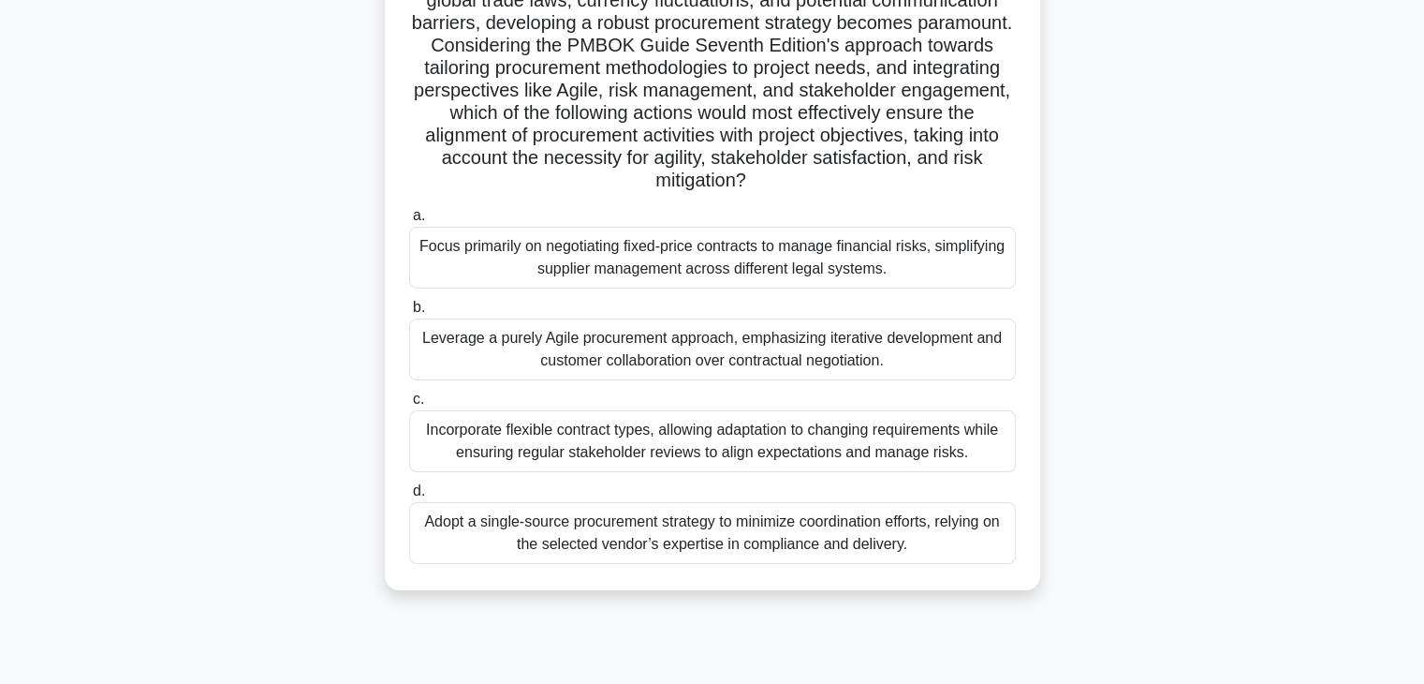
click at [877, 443] on div "Incorporate flexible contract types, allowing adaptation to changing requiremen…" at bounding box center [712, 441] width 607 height 62
click at [409, 405] on input "c. Incorporate flexible contract types, allowing adaptation to changing require…" at bounding box center [409, 399] width 0 height 12
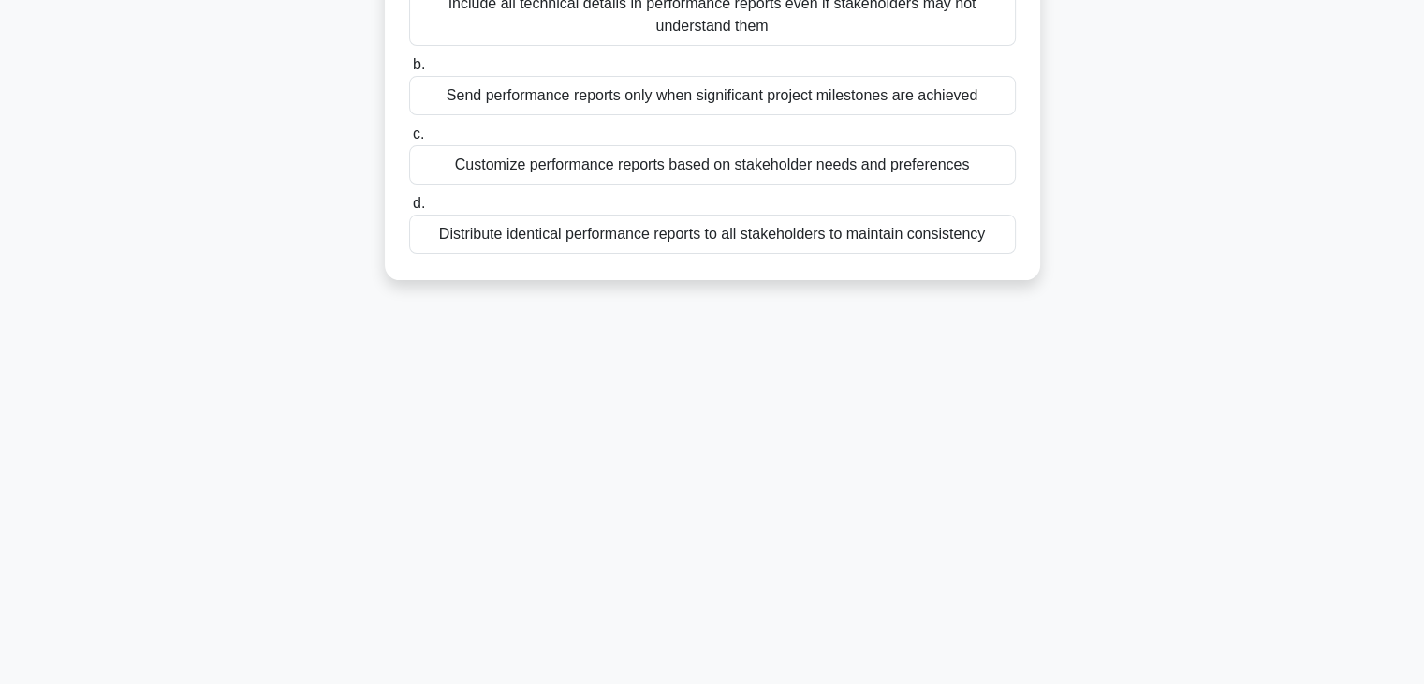
scroll to position [0, 0]
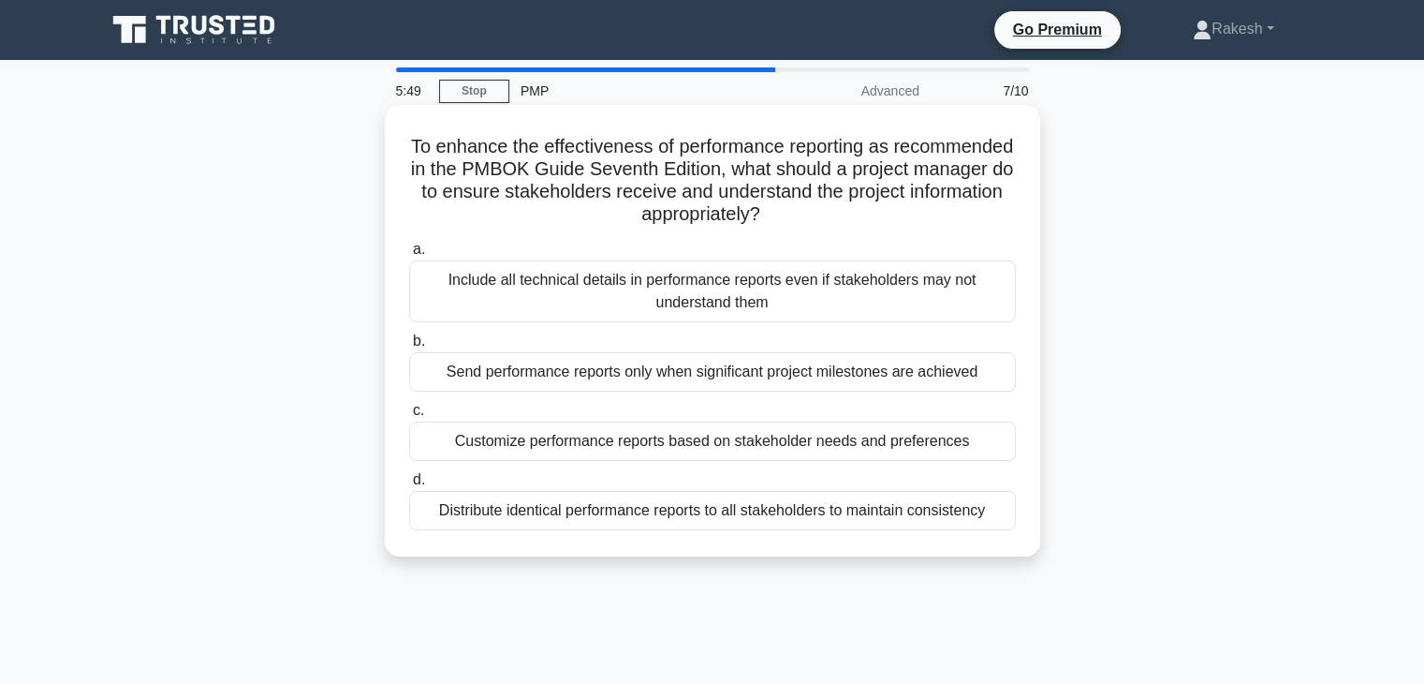
click at [951, 447] on div "Customize performance reports based on stakeholder needs and preferences" at bounding box center [712, 440] width 607 height 39
click at [409, 417] on input "c. Customize performance reports based on stakeholder needs and preferences" at bounding box center [409, 411] width 0 height 12
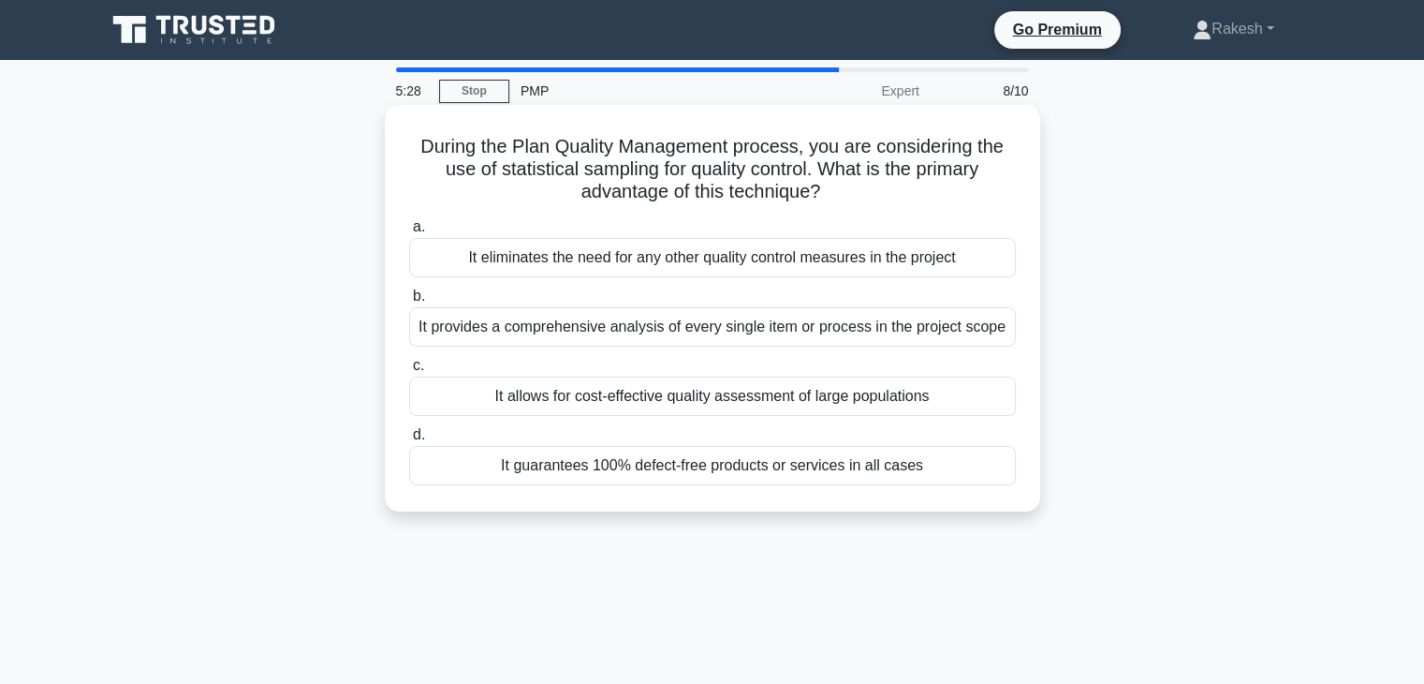
click at [873, 396] on div "It allows for cost-effective quality assessment of large populations" at bounding box center [712, 395] width 607 height 39
click at [409, 372] on input "c. It allows for cost-effective quality assessment of large populations" at bounding box center [409, 366] width 0 height 12
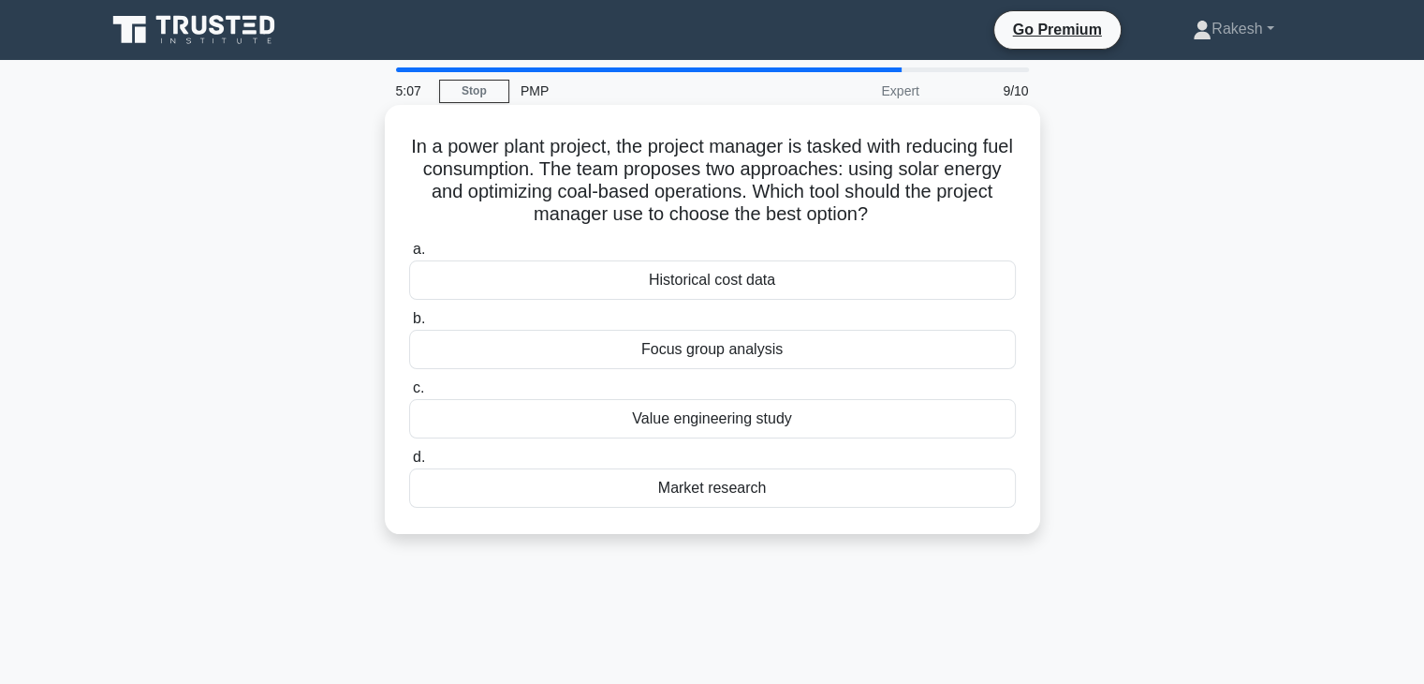
click at [899, 494] on div "Market research" at bounding box center [712, 487] width 607 height 39
click at [409, 464] on input "d. Market research" at bounding box center [409, 457] width 0 height 12
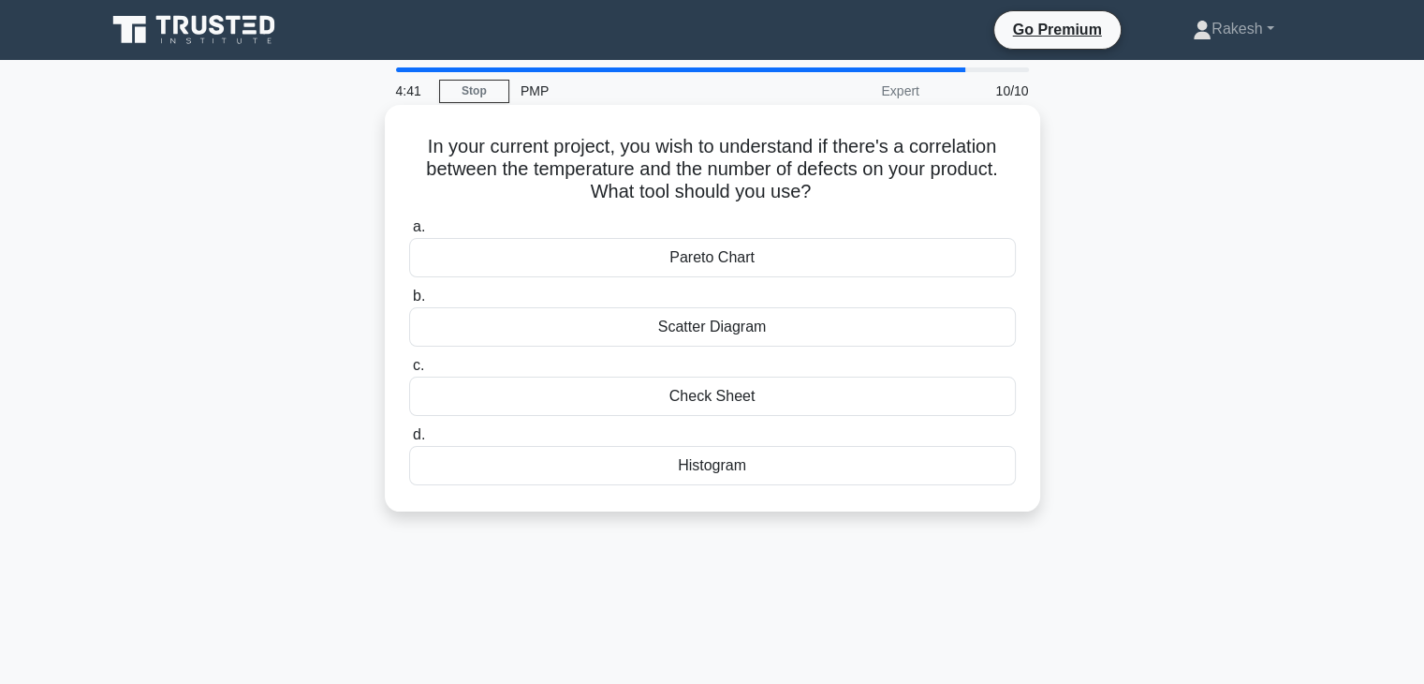
click at [756, 472] on div "Histogram" at bounding box center [712, 465] width 607 height 39
click at [409, 441] on input "d. Histogram" at bounding box center [409, 435] width 0 height 12
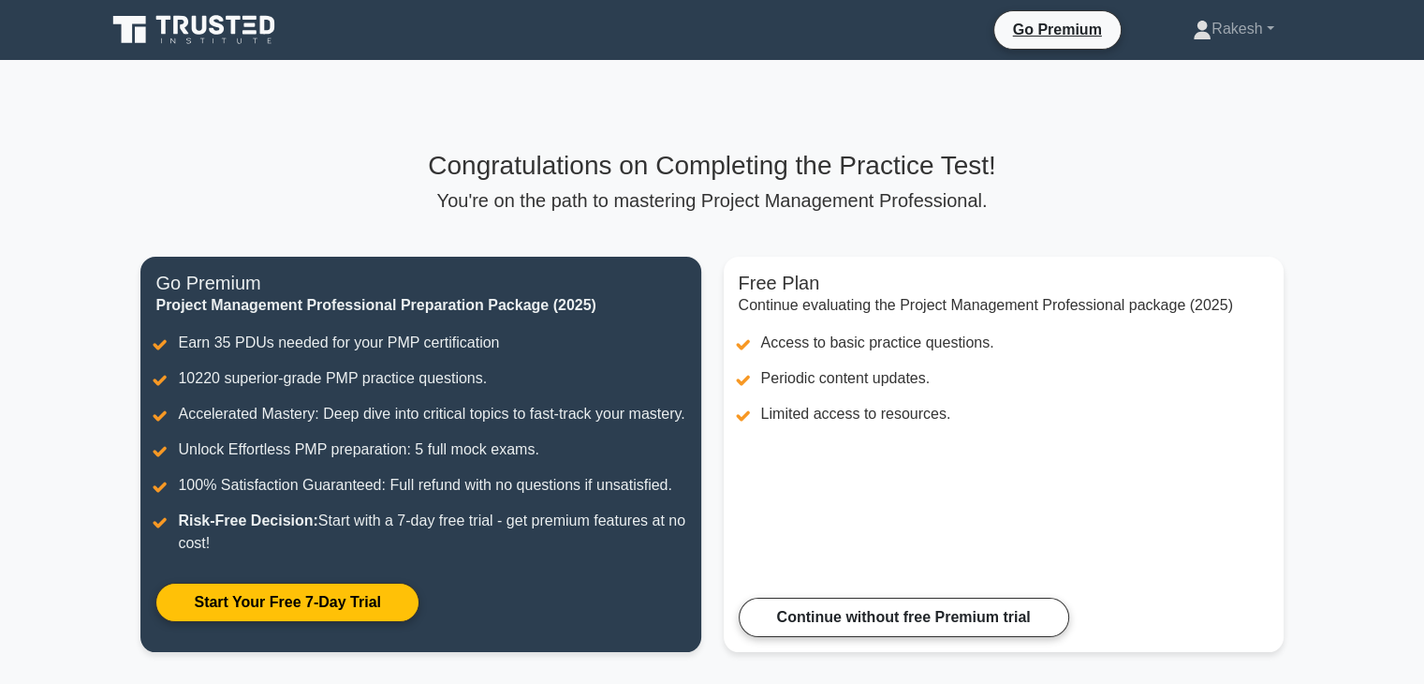
click at [1176, 196] on p "You're on the path to mastering Project Management Professional." at bounding box center [711, 200] width 1142 height 22
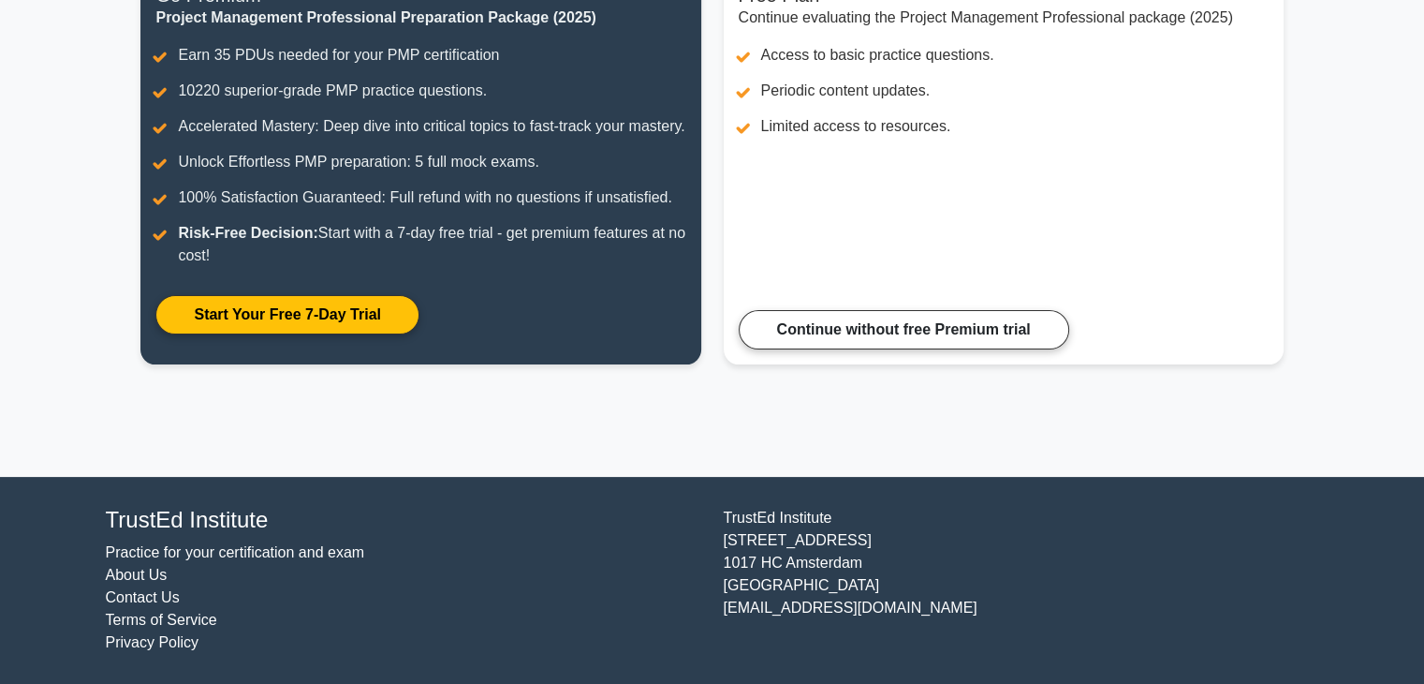
scroll to position [310, 0]
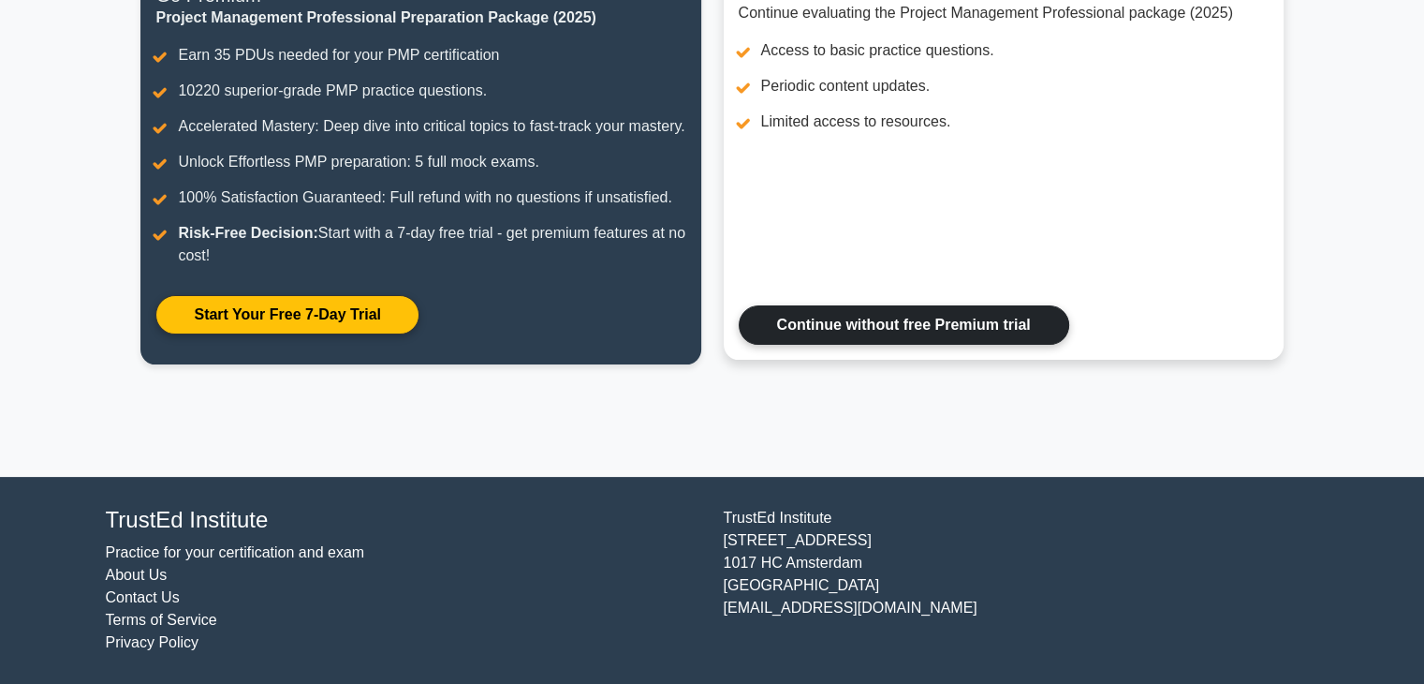
click at [984, 340] on link "Continue without free Premium trial" at bounding box center [904, 324] width 331 height 39
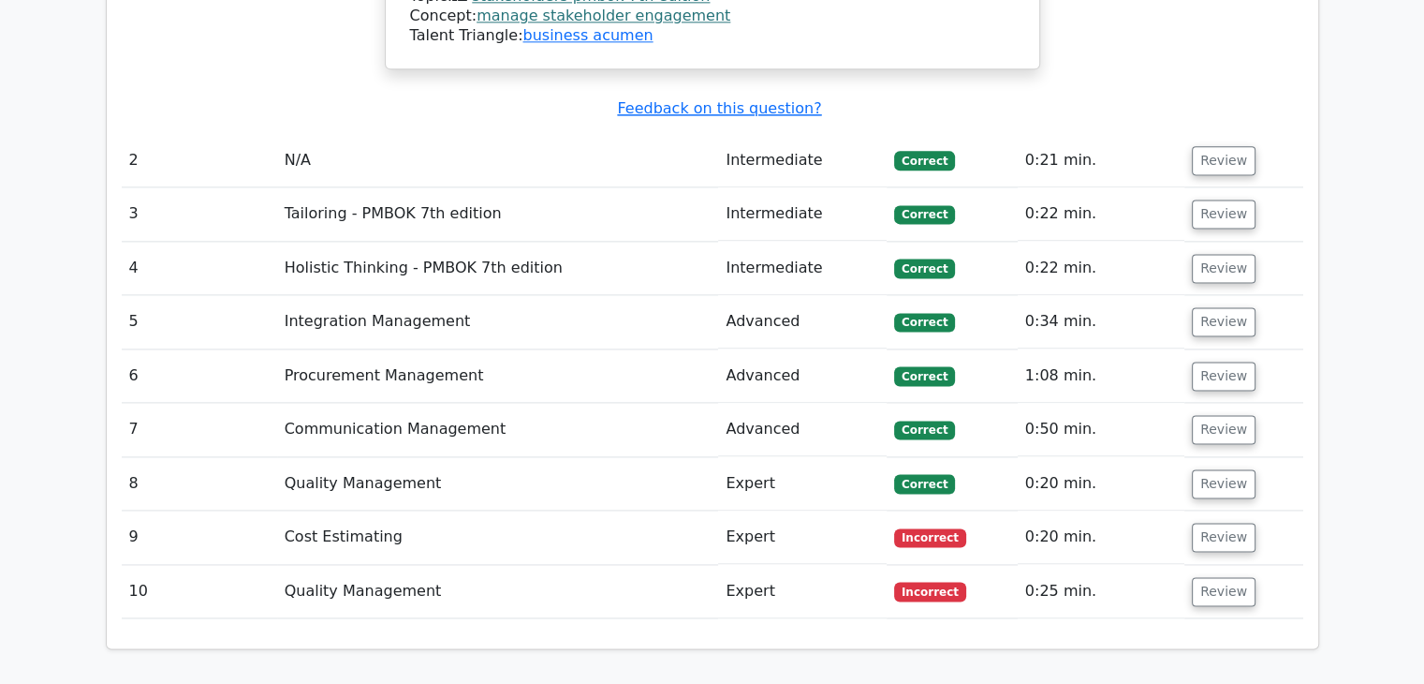
scroll to position [2528, 0]
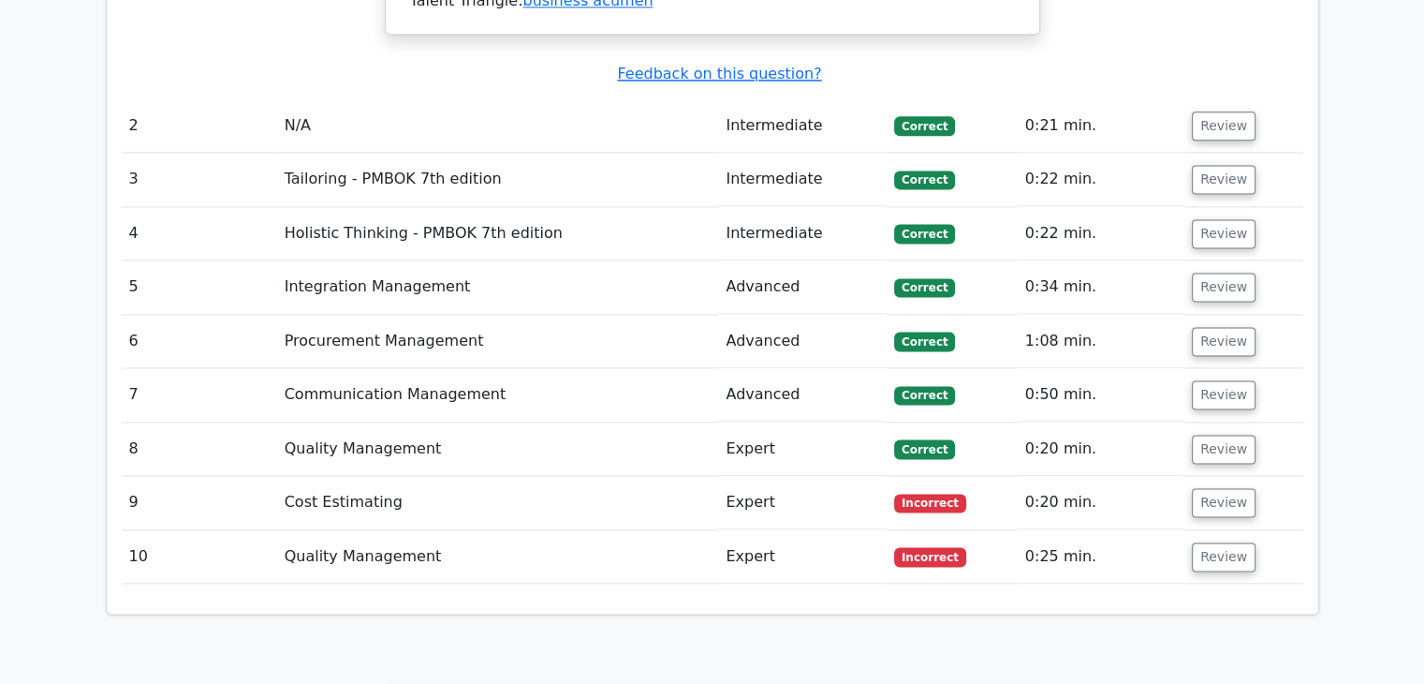
click at [1165, 476] on td "0:20 min." at bounding box center [1101, 502] width 167 height 53
click at [1207, 488] on button "Review" at bounding box center [1224, 502] width 64 height 29
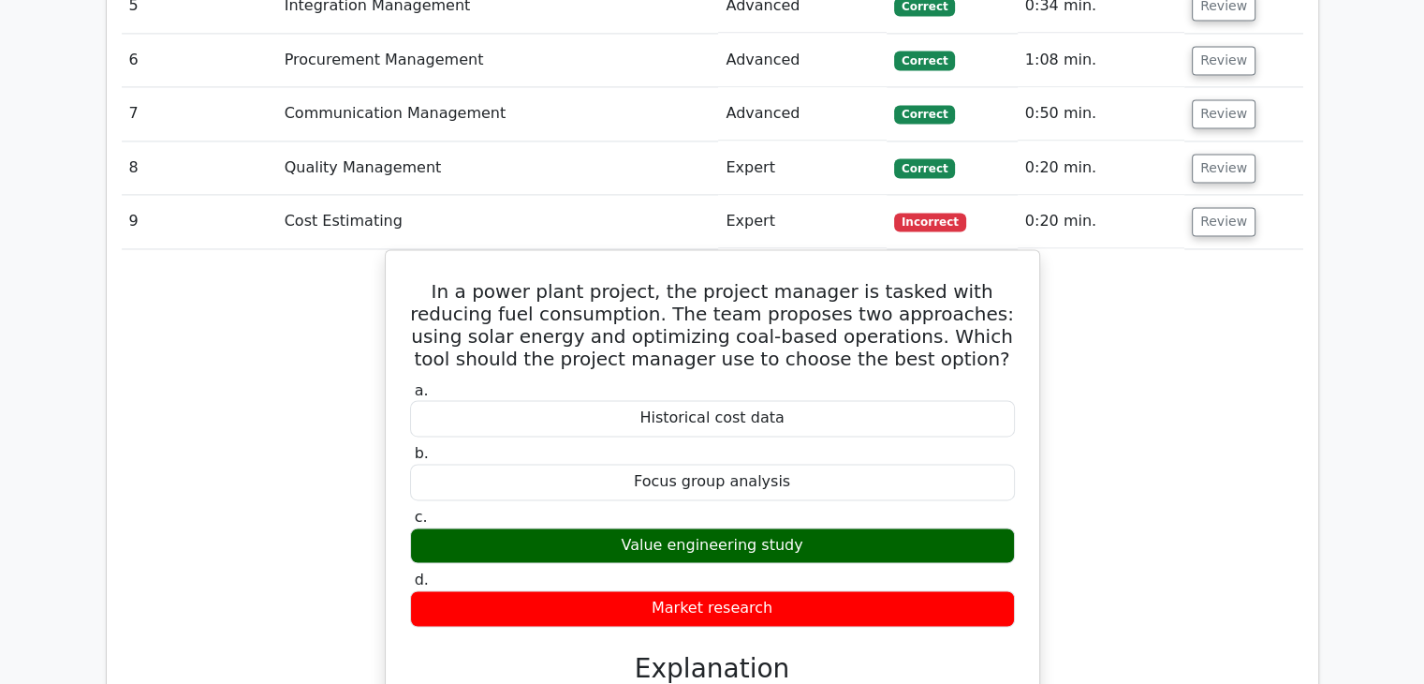
scroll to position [3184, 0]
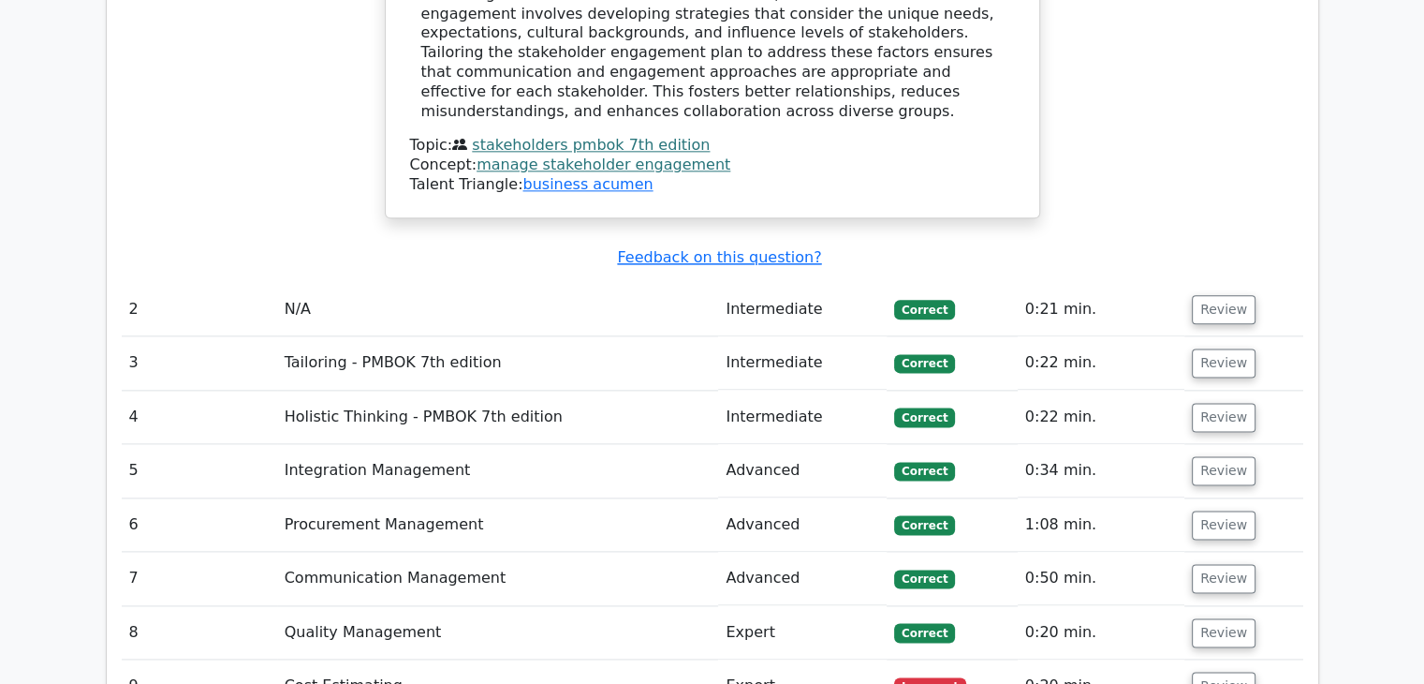
scroll to position [2341, 0]
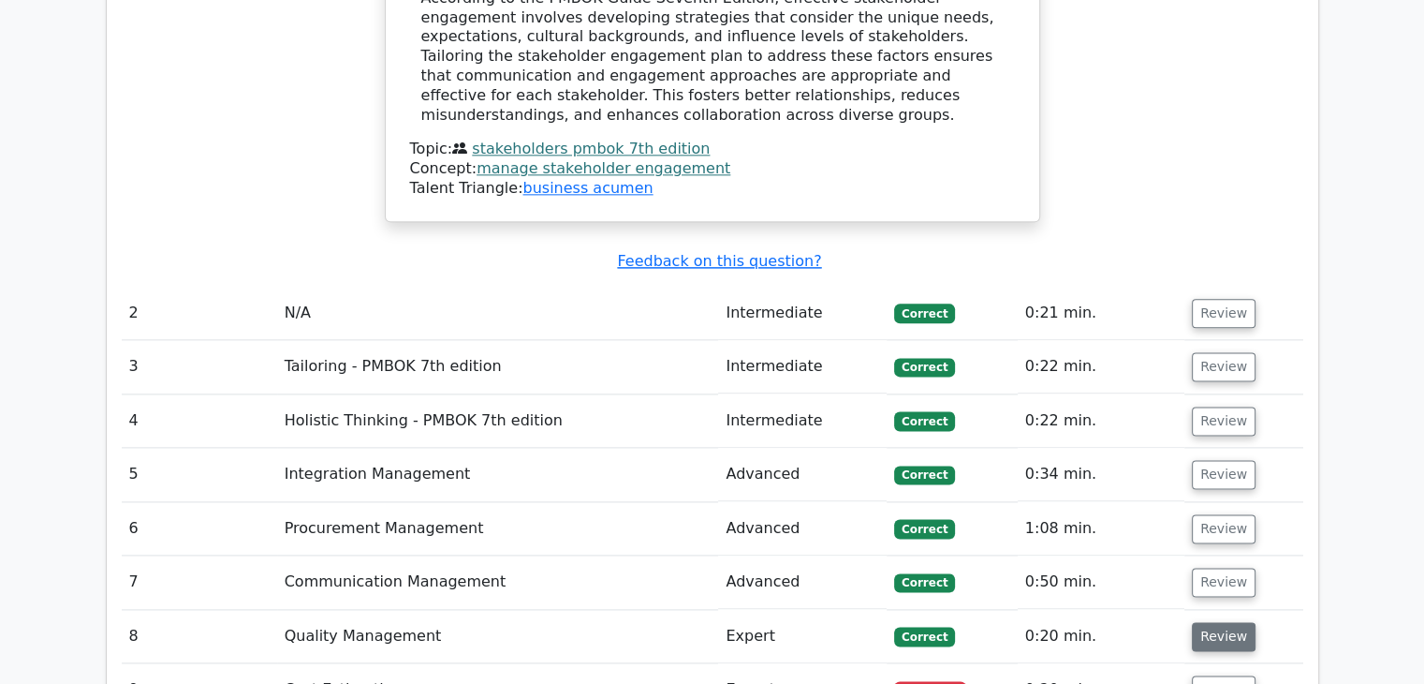
click at [1218, 622] on button "Review" at bounding box center [1224, 636] width 64 height 29
click at [1247, 555] on td "Review" at bounding box center [1244, 581] width 119 height 53
click at [1223, 567] on button "Review" at bounding box center [1224, 581] width 64 height 29
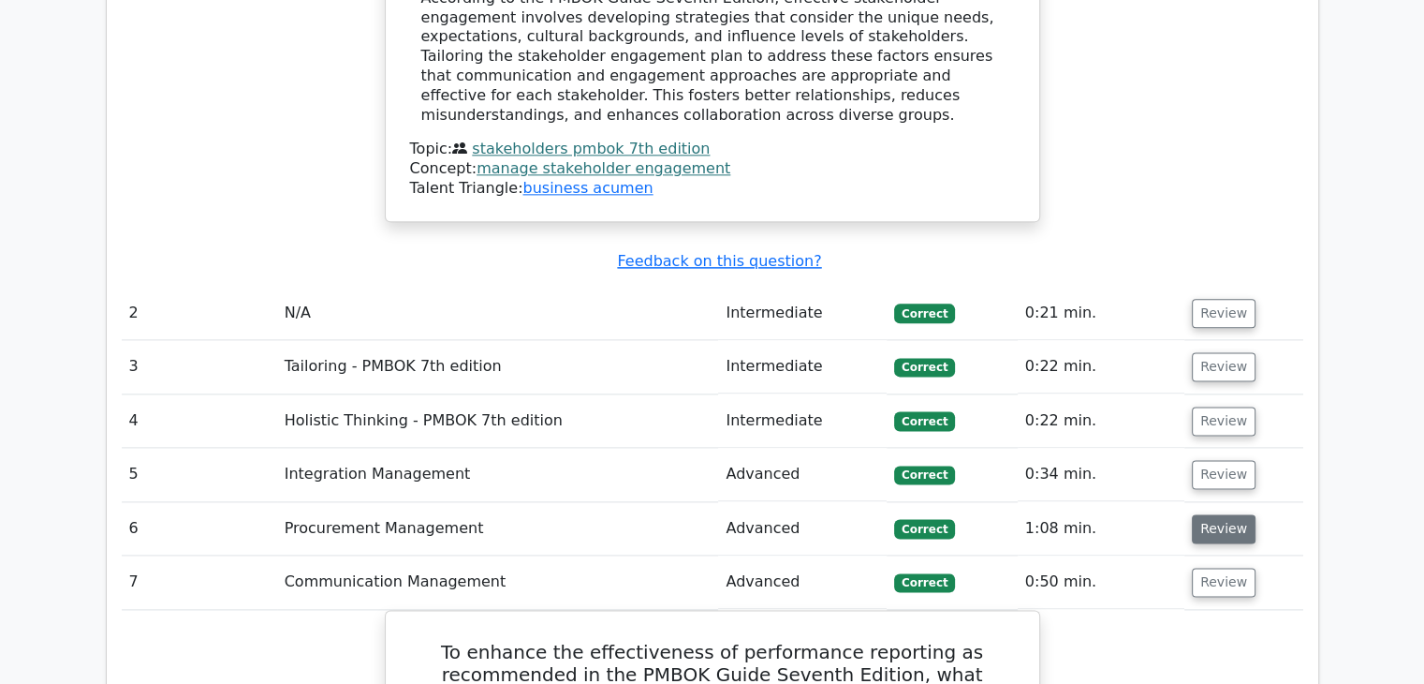
click at [1230, 514] on button "Review" at bounding box center [1224, 528] width 64 height 29
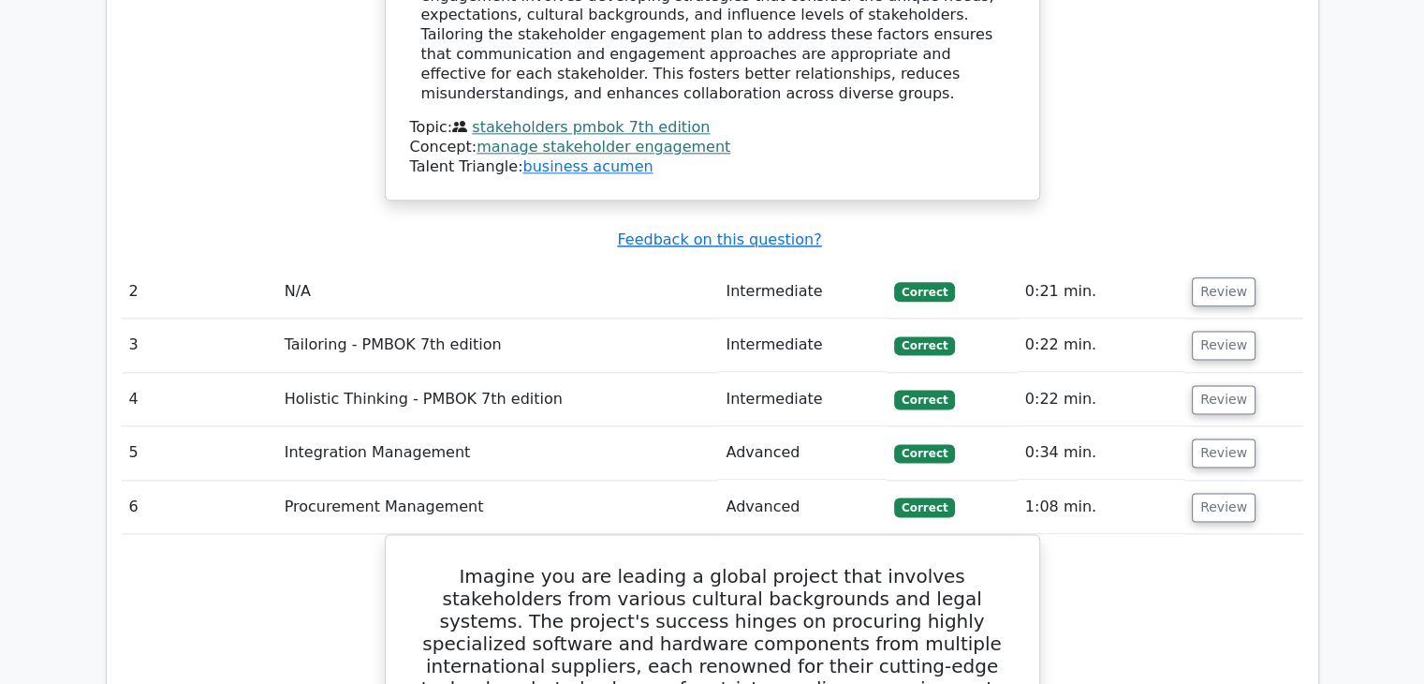
scroll to position [2247, 0]
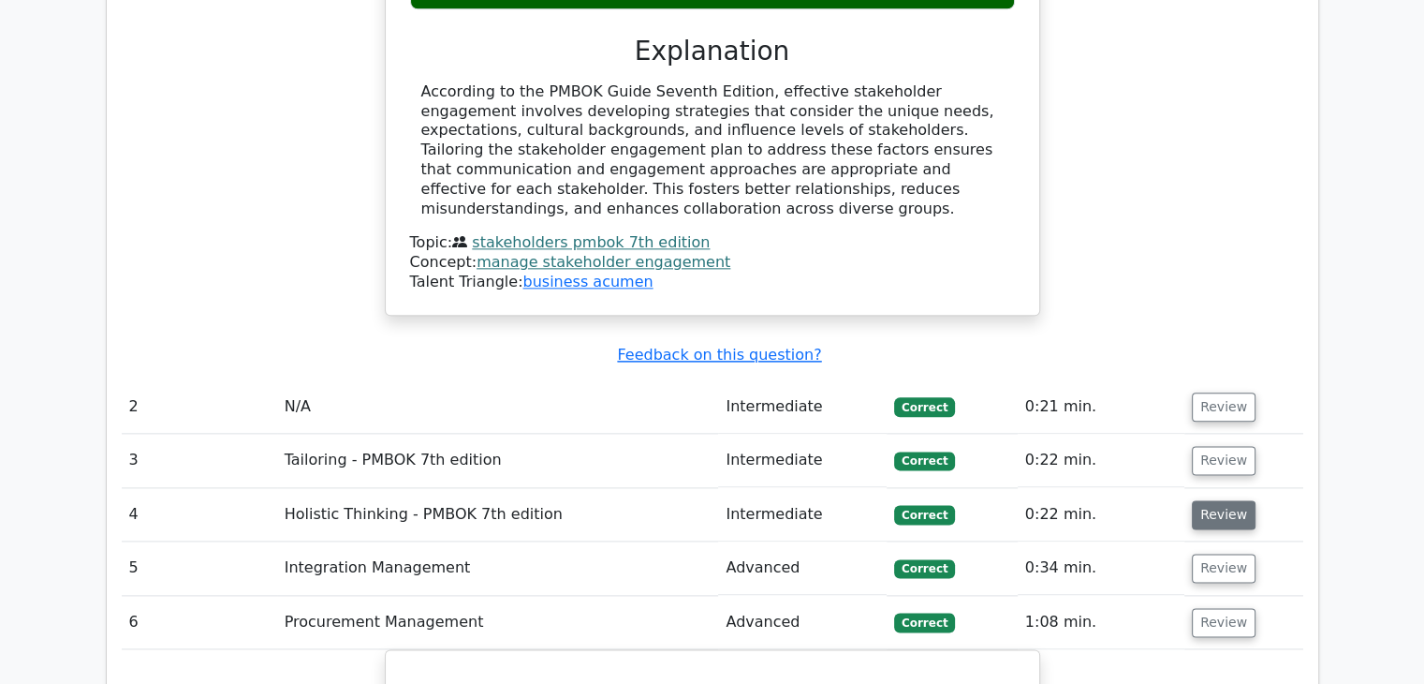
click at [1223, 500] on button "Review" at bounding box center [1224, 514] width 64 height 29
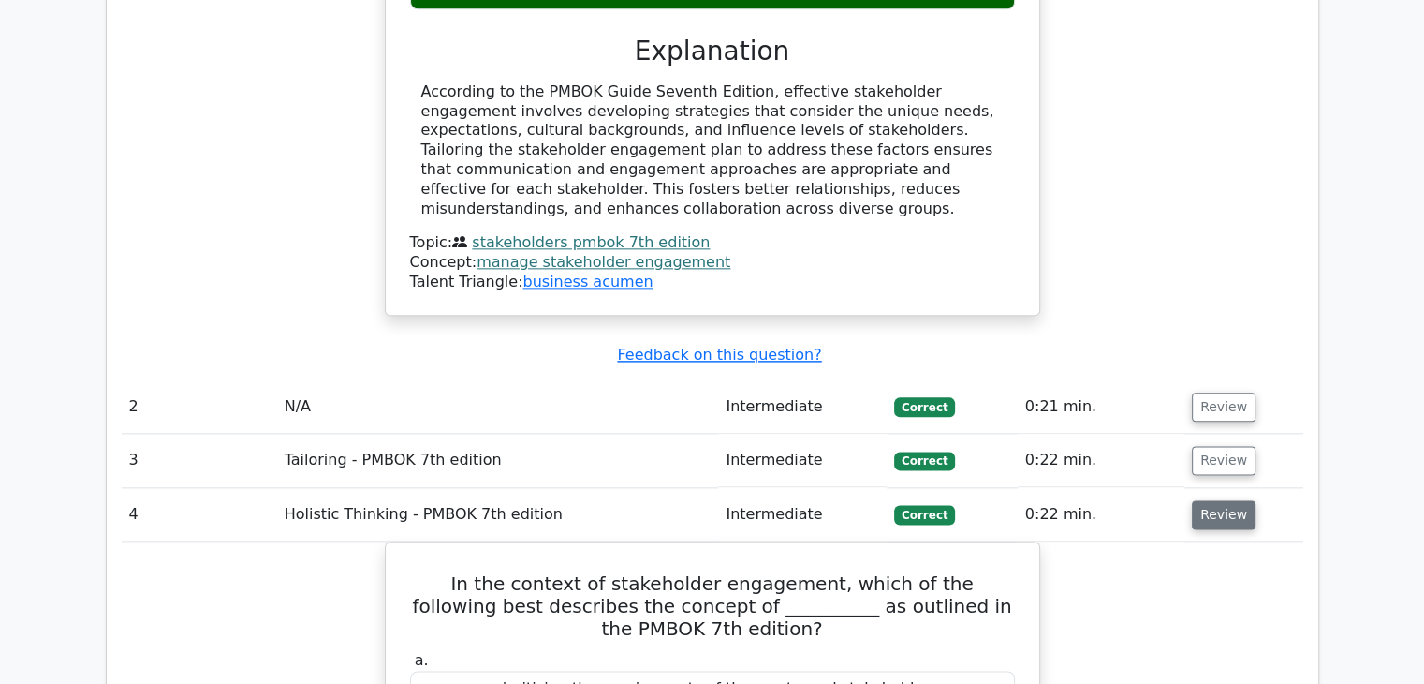
click at [1192, 500] on button "Review" at bounding box center [1224, 514] width 64 height 29
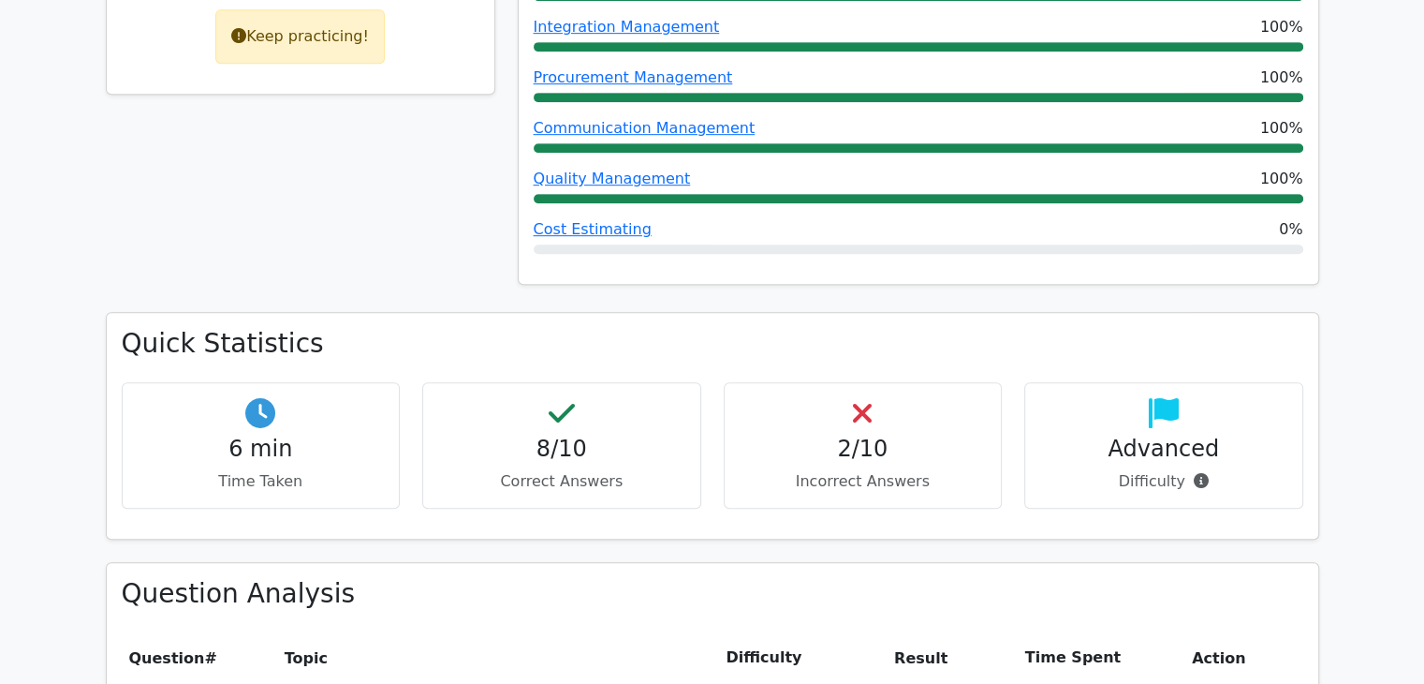
scroll to position [1030, 0]
